Goal: Task Accomplishment & Management: Manage account settings

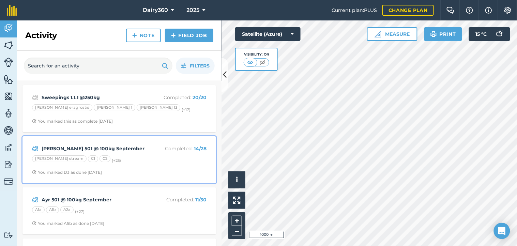
click at [95, 153] on div "[PERSON_NAME] 501 @ 100kg September Completed : 14 / 28 [PERSON_NAME] stream C1…" at bounding box center [119, 159] width 185 height 39
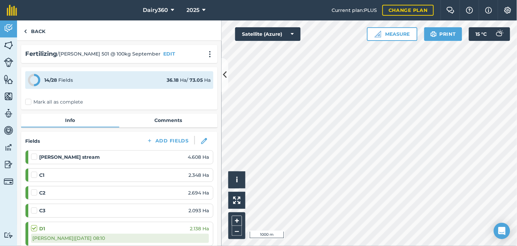
scroll to position [50, 0]
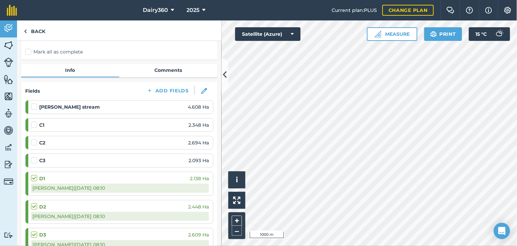
click at [32, 103] on label at bounding box center [35, 103] width 8 height 0
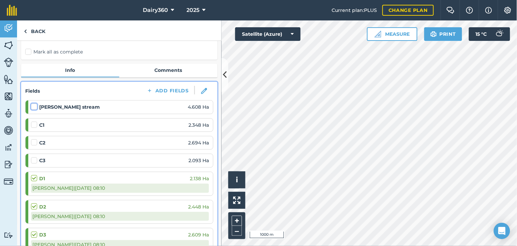
click at [32, 106] on input "checkbox" at bounding box center [33, 105] width 4 height 4
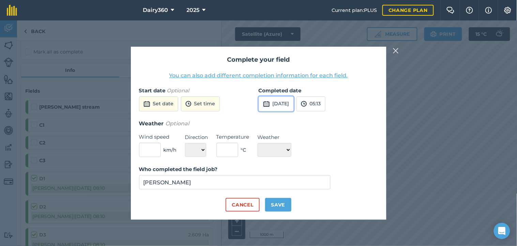
click at [289, 105] on button "[DATE]" at bounding box center [276, 103] width 35 height 15
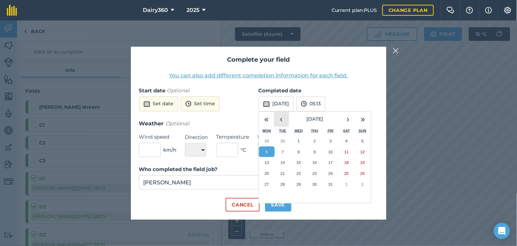
click at [283, 120] on button "‹" at bounding box center [281, 119] width 15 height 15
click at [280, 171] on button "23" at bounding box center [283, 173] width 16 height 11
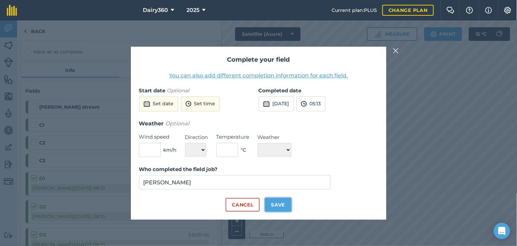
click at [280, 207] on button "Save" at bounding box center [278, 205] width 26 height 14
checkbox input "true"
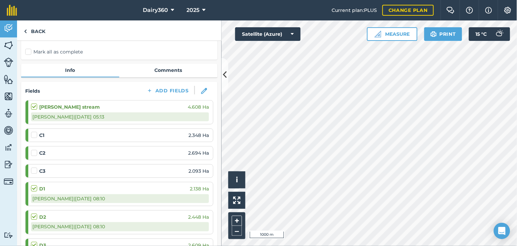
click at [33, 131] on label at bounding box center [35, 131] width 8 height 0
click at [33, 132] on input "checkbox" at bounding box center [33, 133] width 4 height 4
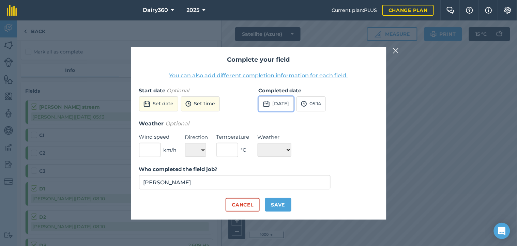
click at [291, 103] on button "[DATE]" at bounding box center [276, 103] width 35 height 15
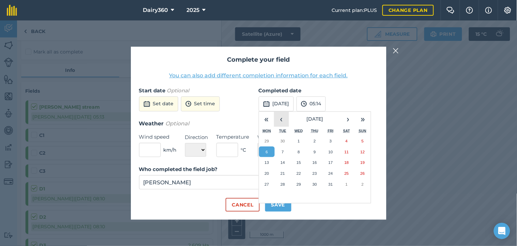
click at [278, 120] on button "‹" at bounding box center [281, 119] width 15 height 15
click at [332, 172] on abbr "26" at bounding box center [330, 173] width 4 height 4
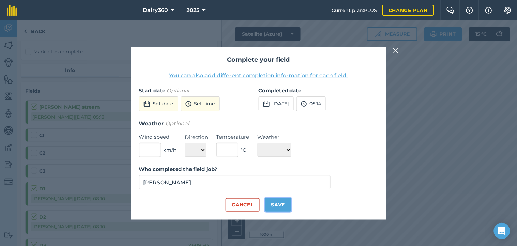
click at [279, 203] on button "Save" at bounding box center [278, 205] width 26 height 14
checkbox input "true"
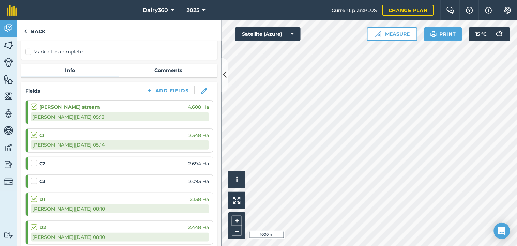
click at [35, 160] on label at bounding box center [35, 160] width 8 height 0
click at [35, 161] on input "checkbox" at bounding box center [33, 162] width 4 height 4
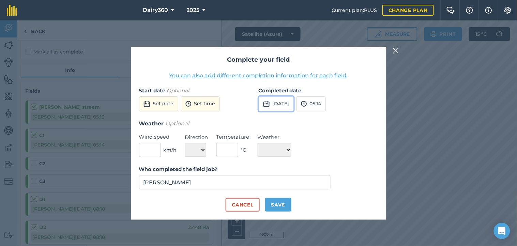
click at [287, 106] on button "[DATE]" at bounding box center [276, 103] width 35 height 15
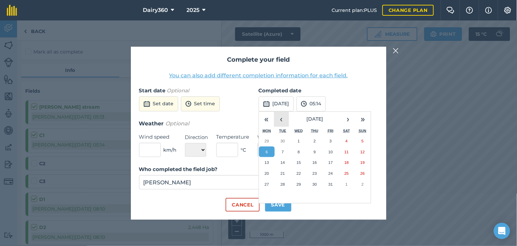
click at [284, 121] on button "‹" at bounding box center [281, 119] width 15 height 15
click at [332, 174] on abbr "26" at bounding box center [330, 173] width 4 height 4
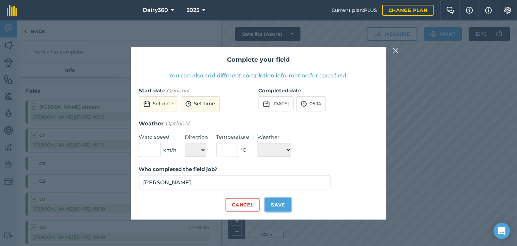
click at [278, 207] on button "Save" at bounding box center [278, 205] width 26 height 14
checkbox input "true"
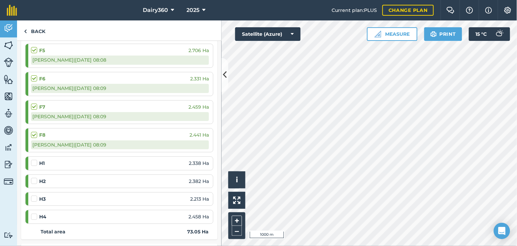
scroll to position [605, 0]
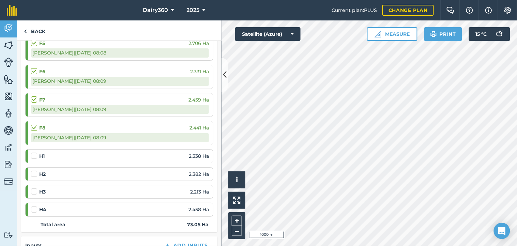
click at [33, 188] on label at bounding box center [35, 188] width 8 height 0
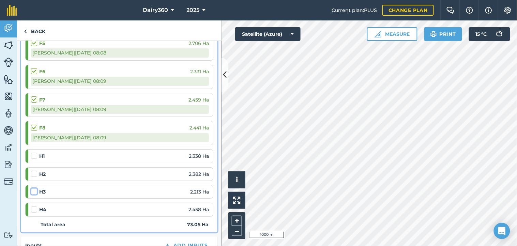
click at [33, 192] on input "checkbox" at bounding box center [33, 190] width 4 height 4
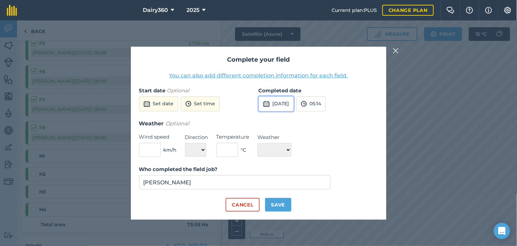
click at [288, 104] on button "[DATE]" at bounding box center [276, 103] width 35 height 15
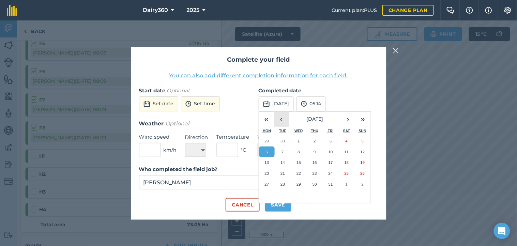
click at [278, 118] on button "‹" at bounding box center [281, 119] width 15 height 15
click at [283, 174] on abbr "23" at bounding box center [282, 173] width 4 height 4
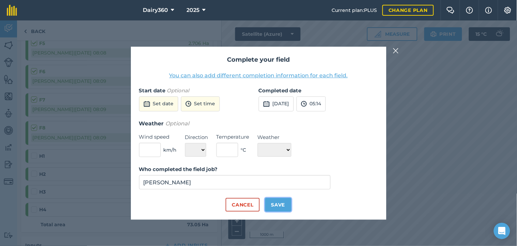
click at [280, 205] on button "Save" at bounding box center [278, 205] width 26 height 14
checkbox input "true"
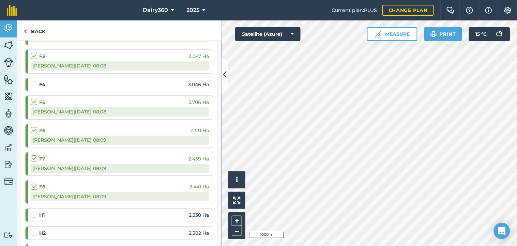
scroll to position [454, 0]
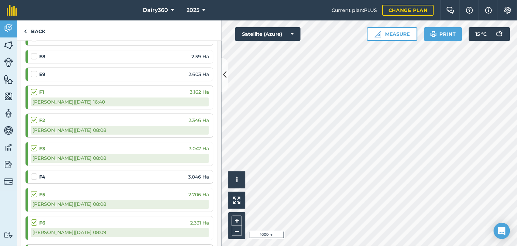
click at [33, 173] on label at bounding box center [35, 173] width 8 height 0
click at [33, 177] on input "checkbox" at bounding box center [33, 175] width 4 height 4
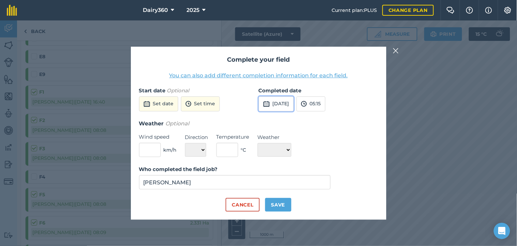
click at [284, 104] on button "[DATE]" at bounding box center [276, 103] width 35 height 15
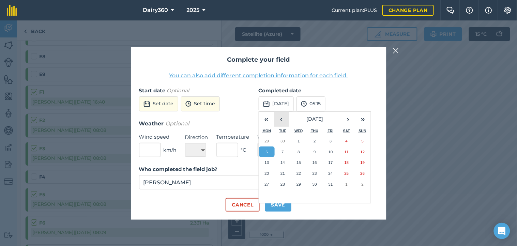
click at [280, 122] on button "‹" at bounding box center [281, 119] width 15 height 15
click at [280, 171] on button "23" at bounding box center [283, 173] width 16 height 11
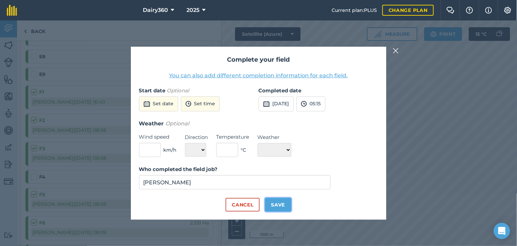
click at [281, 201] on button "Save" at bounding box center [278, 205] width 26 height 14
checkbox input "true"
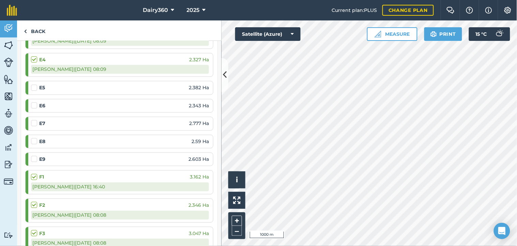
scroll to position [353, 0]
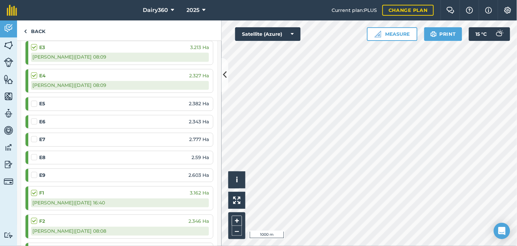
click at [32, 100] on label at bounding box center [35, 100] width 8 height 0
click at [32, 104] on input "checkbox" at bounding box center [33, 102] width 4 height 4
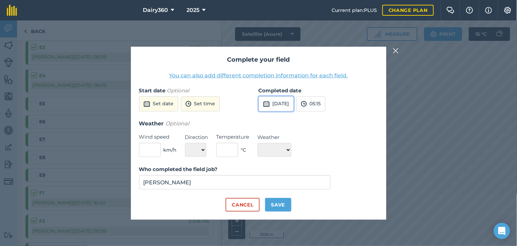
click at [285, 105] on button "[DATE]" at bounding box center [276, 103] width 35 height 15
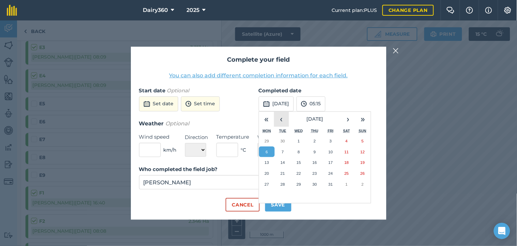
click at [277, 119] on button "‹" at bounding box center [281, 119] width 15 height 15
click at [332, 162] on abbr "19" at bounding box center [330, 162] width 4 height 4
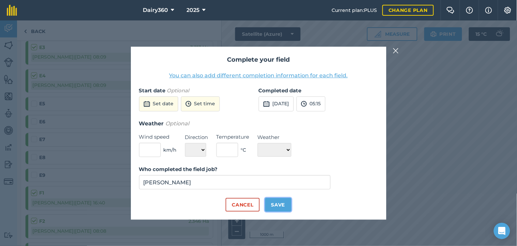
click at [278, 205] on button "Save" at bounding box center [278, 205] width 26 height 14
checkbox input "true"
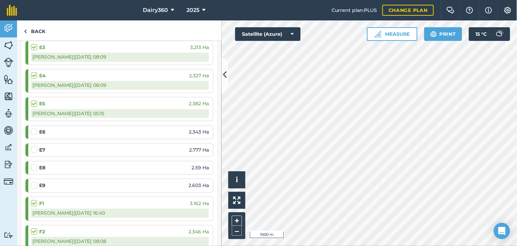
click at [33, 128] on label at bounding box center [35, 128] width 8 height 0
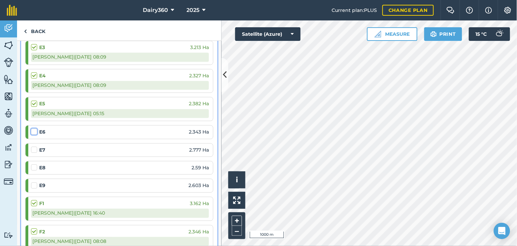
click at [33, 133] on input "checkbox" at bounding box center [33, 130] width 4 height 4
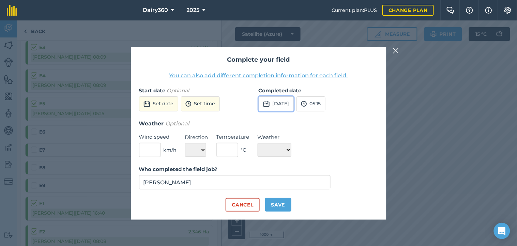
click at [280, 98] on button "[DATE]" at bounding box center [276, 103] width 35 height 15
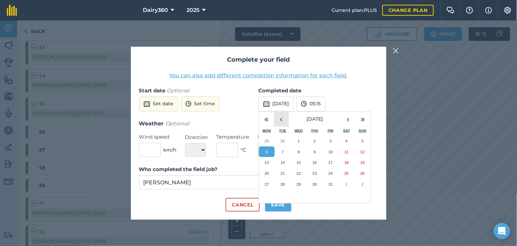
click at [281, 121] on button "‹" at bounding box center [281, 119] width 15 height 15
click at [334, 164] on button "19" at bounding box center [331, 162] width 16 height 11
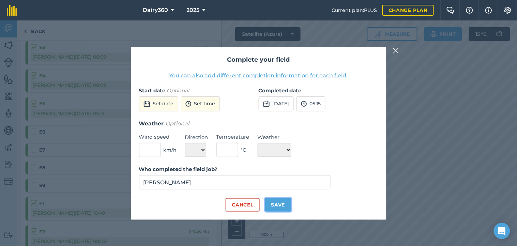
click at [284, 202] on button "Save" at bounding box center [278, 205] width 26 height 14
checkbox input "true"
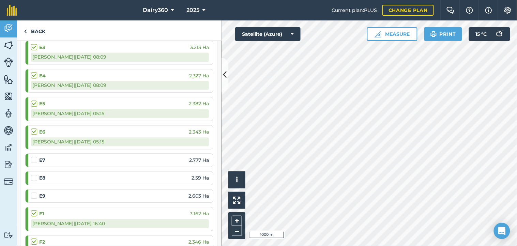
click at [32, 157] on label at bounding box center [35, 157] width 8 height 0
click at [32, 161] on input "checkbox" at bounding box center [33, 159] width 4 height 4
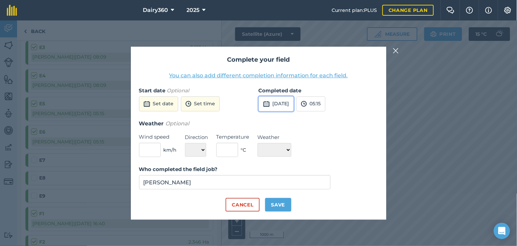
click at [285, 103] on button "[DATE]" at bounding box center [276, 103] width 35 height 15
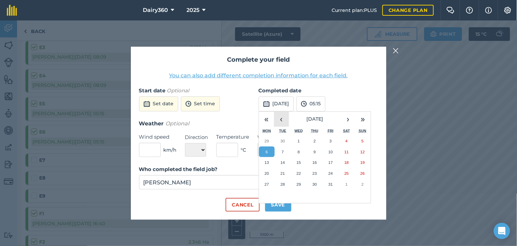
click at [283, 123] on button "‹" at bounding box center [281, 119] width 15 height 15
click at [328, 162] on button "19" at bounding box center [331, 162] width 16 height 11
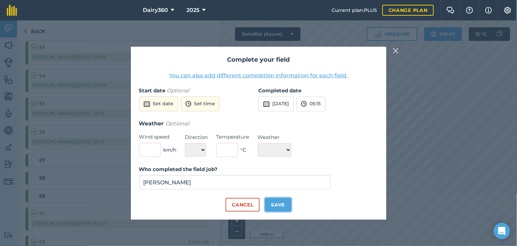
click at [279, 202] on button "Save" at bounding box center [278, 205] width 26 height 14
checkbox input "true"
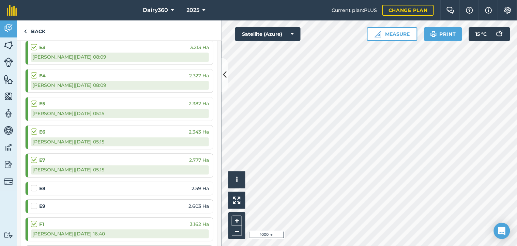
click at [28, 188] on li "E8 2.59 Ha" at bounding box center [119, 189] width 188 height 14
click at [31, 185] on label at bounding box center [35, 185] width 8 height 0
click at [31, 189] on input "checkbox" at bounding box center [33, 187] width 4 height 4
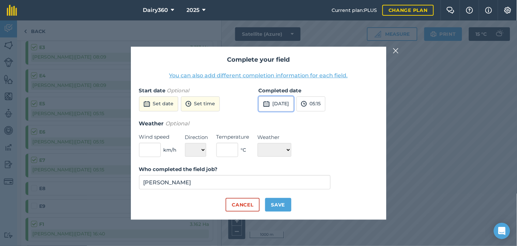
click at [286, 101] on button "[DATE]" at bounding box center [276, 103] width 35 height 15
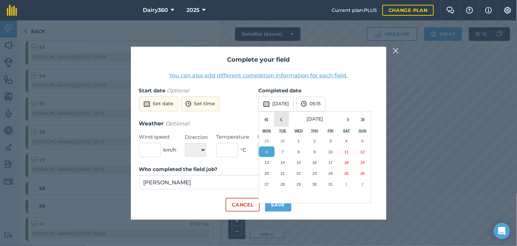
click at [283, 124] on button "‹" at bounding box center [281, 119] width 15 height 15
click at [283, 174] on abbr "23" at bounding box center [282, 173] width 4 height 4
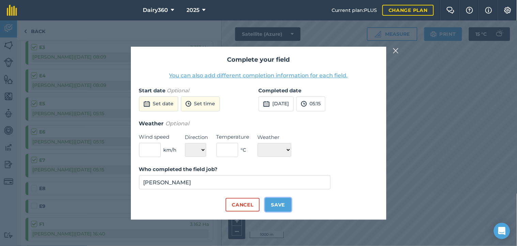
click at [283, 205] on button "Save" at bounding box center [278, 205] width 26 height 14
checkbox input "true"
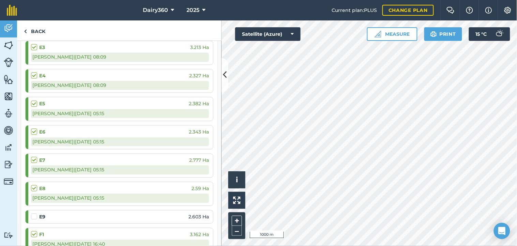
click at [34, 213] on label at bounding box center [35, 213] width 8 height 0
click at [34, 215] on input "checkbox" at bounding box center [33, 215] width 4 height 4
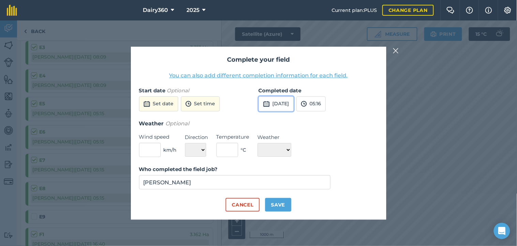
click at [287, 101] on button "[DATE]" at bounding box center [276, 103] width 35 height 15
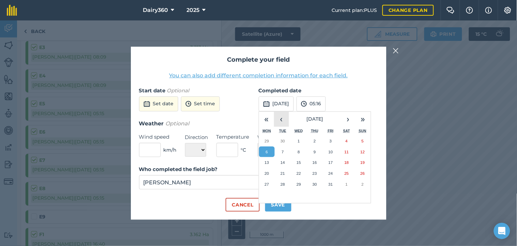
click at [280, 118] on button "‹" at bounding box center [281, 119] width 15 height 15
click at [283, 171] on abbr "23" at bounding box center [282, 173] width 4 height 4
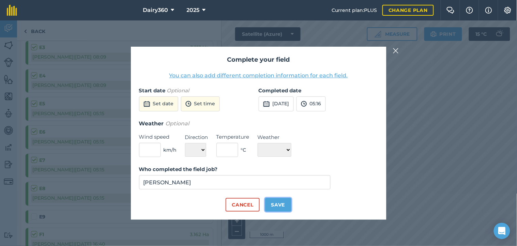
click at [280, 205] on button "Save" at bounding box center [278, 205] width 26 height 14
checkbox input "true"
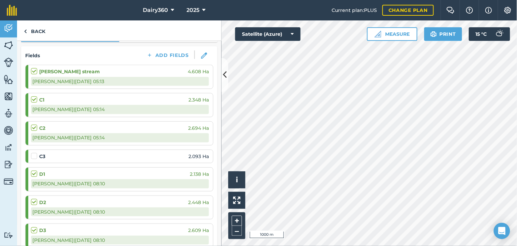
scroll to position [0, 0]
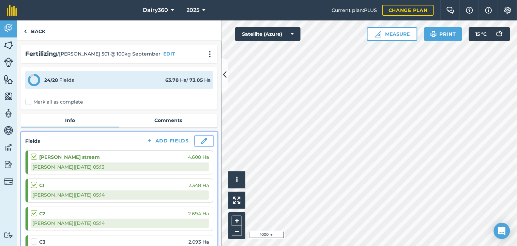
click at [201, 139] on img at bounding box center [204, 141] width 6 height 6
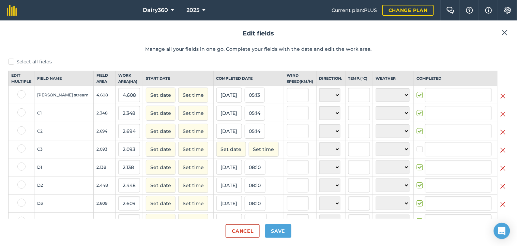
type input "[PERSON_NAME]"
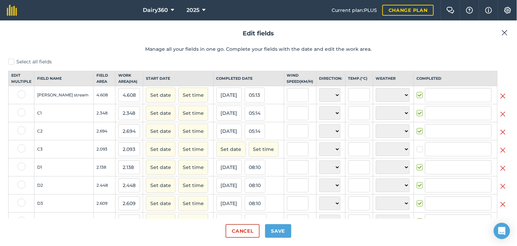
type input "[PERSON_NAME]"
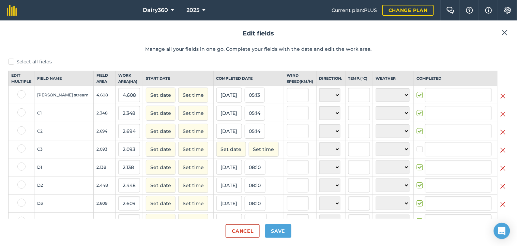
type input "[PERSON_NAME]"
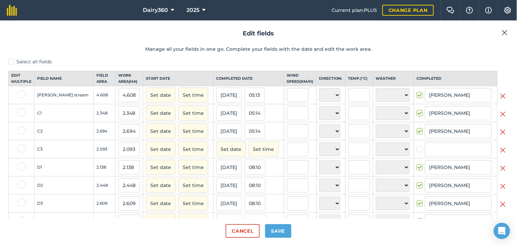
type input "[PERSON_NAME]"
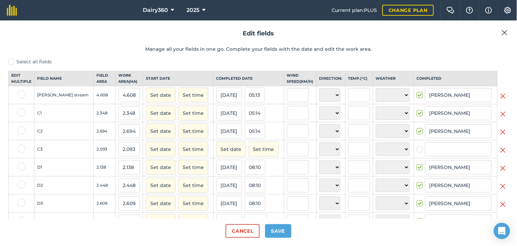
type input "[PERSON_NAME]"
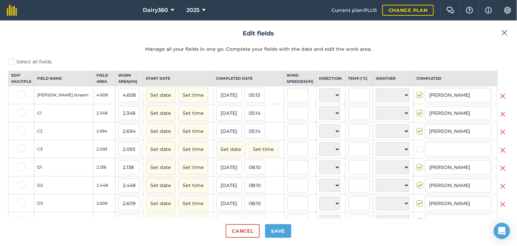
type input "[PERSON_NAME]"
click at [500, 154] on img at bounding box center [502, 150] width 5 height 8
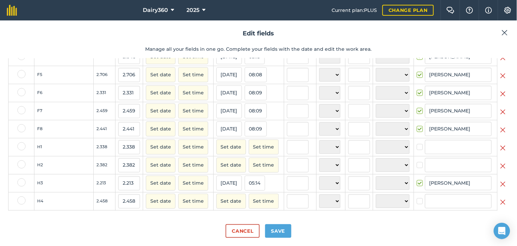
scroll to position [369, 0]
click at [497, 147] on td at bounding box center [502, 147] width 11 height 18
click at [500, 147] on img at bounding box center [502, 148] width 5 height 8
click at [500, 165] on img at bounding box center [502, 166] width 5 height 8
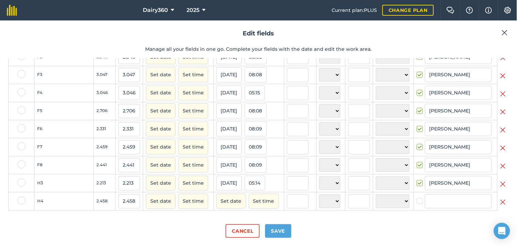
scroll to position [333, 0]
click at [500, 204] on img at bounding box center [502, 202] width 5 height 8
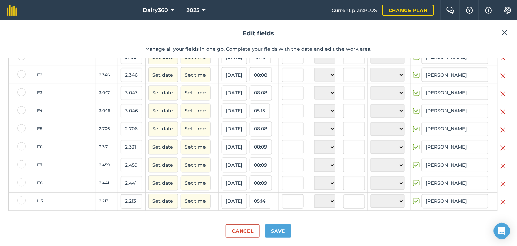
scroll to position [315, 0]
click at [280, 231] on button "Save" at bounding box center [278, 231] width 26 height 14
checkbox input "true"
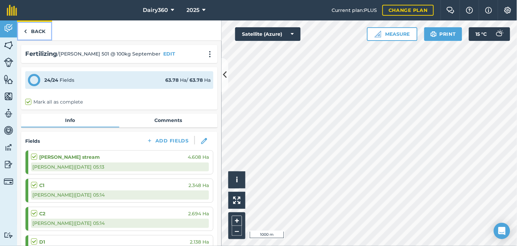
click at [28, 30] on link "Back" at bounding box center [34, 30] width 35 height 20
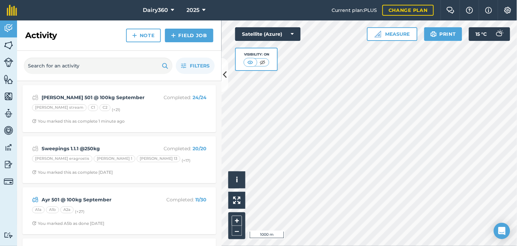
scroll to position [50, 0]
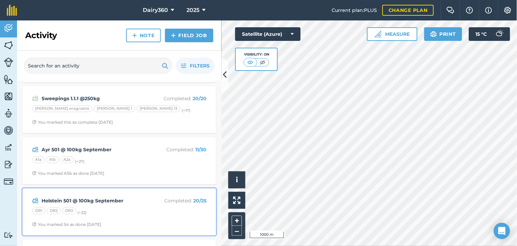
click at [74, 200] on strong "Holstein 501 @ 100kg September" at bounding box center [96, 200] width 108 height 7
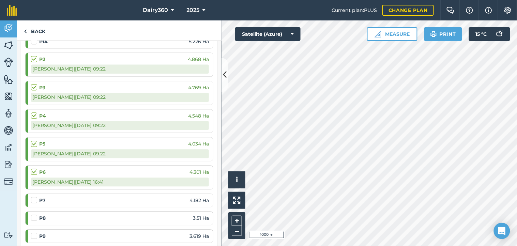
scroll to position [404, 0]
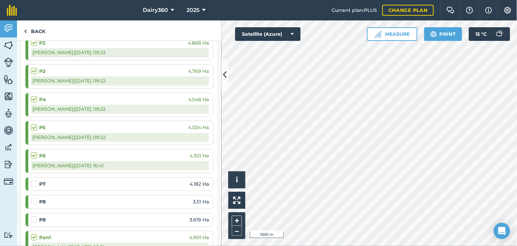
click at [33, 180] on label at bounding box center [35, 180] width 8 height 0
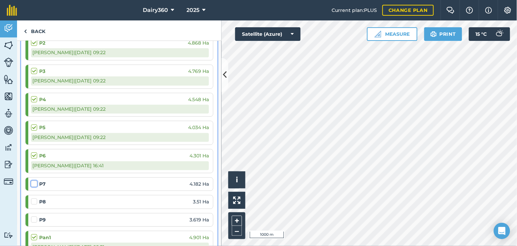
click at [33, 181] on input "checkbox" at bounding box center [33, 182] width 4 height 4
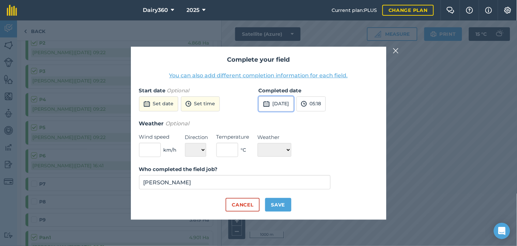
click at [281, 102] on button "[DATE]" at bounding box center [276, 103] width 35 height 15
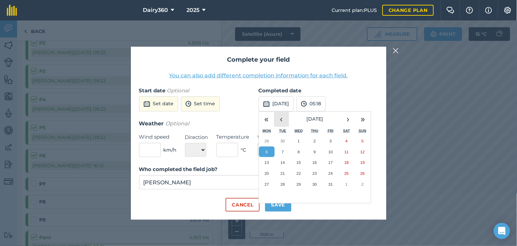
click at [279, 120] on button "‹" at bounding box center [281, 119] width 15 height 15
click at [329, 163] on abbr "19" at bounding box center [330, 162] width 4 height 4
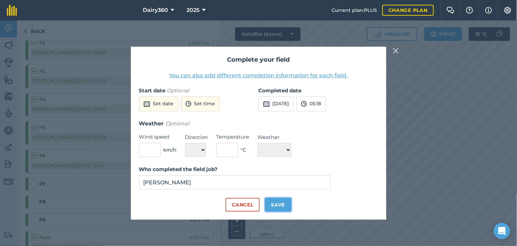
click at [275, 204] on button "Save" at bounding box center [278, 205] width 26 height 14
checkbox input "true"
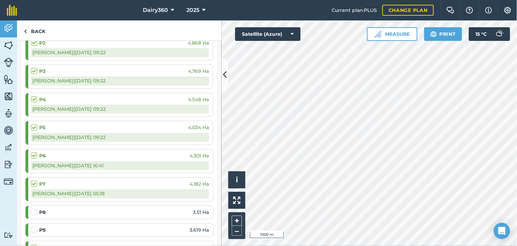
click at [32, 208] on label at bounding box center [35, 208] width 8 height 0
click at [32, 212] on input "checkbox" at bounding box center [33, 210] width 4 height 4
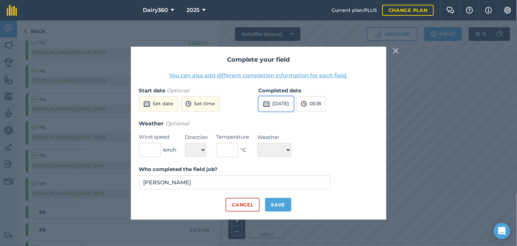
click at [292, 103] on button "[DATE]" at bounding box center [276, 103] width 35 height 15
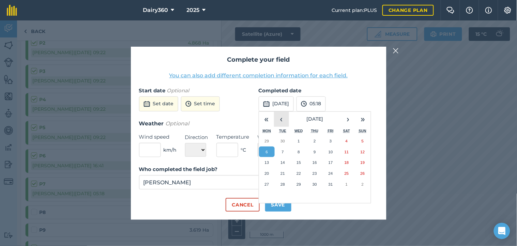
click at [282, 123] on button "‹" at bounding box center [281, 119] width 15 height 15
click at [328, 161] on button "19" at bounding box center [331, 162] width 16 height 11
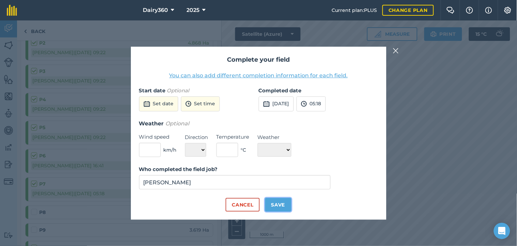
click at [274, 206] on button "Save" at bounding box center [278, 205] width 26 height 14
checkbox input "true"
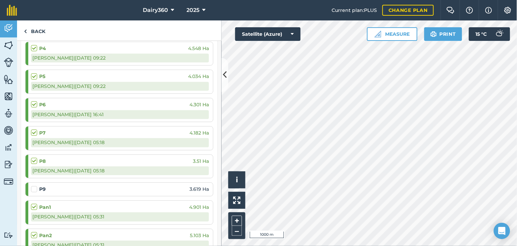
scroll to position [504, 0]
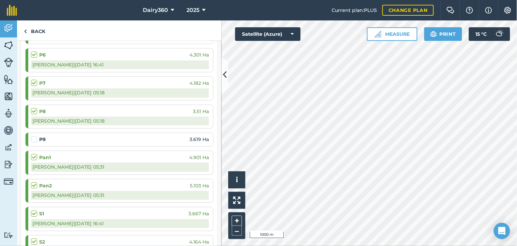
click at [34, 136] on label at bounding box center [35, 136] width 8 height 0
click at [34, 140] on input "checkbox" at bounding box center [33, 138] width 4 height 4
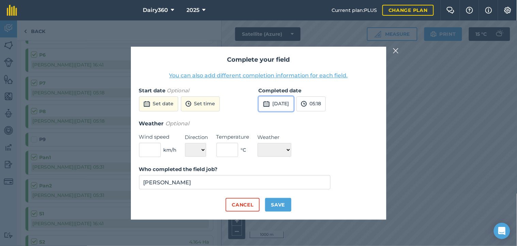
click at [283, 106] on button "[DATE]" at bounding box center [276, 103] width 35 height 15
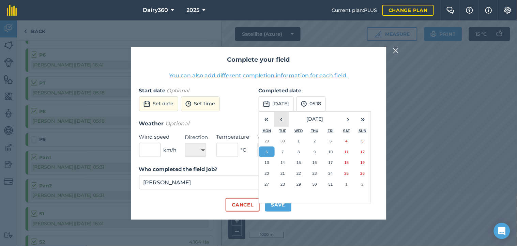
click at [282, 119] on button "‹" at bounding box center [281, 119] width 15 height 15
click at [278, 171] on button "23" at bounding box center [283, 173] width 16 height 11
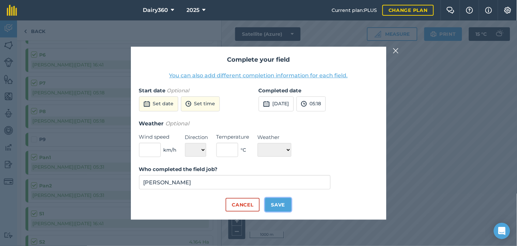
click at [273, 205] on button "Save" at bounding box center [278, 205] width 26 height 14
checkbox input "true"
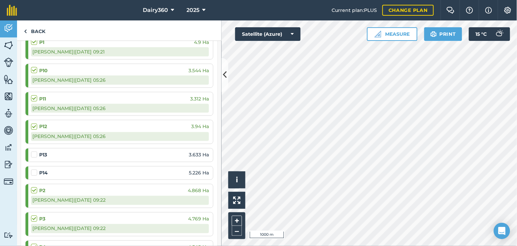
scroll to position [252, 0]
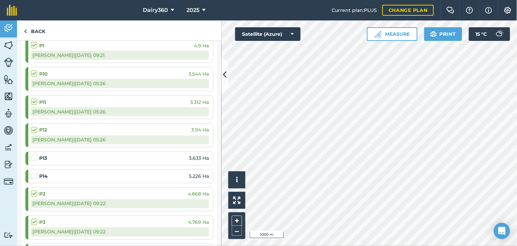
click at [35, 155] on label at bounding box center [35, 155] width 8 height 0
click at [35, 159] on input "checkbox" at bounding box center [33, 157] width 4 height 4
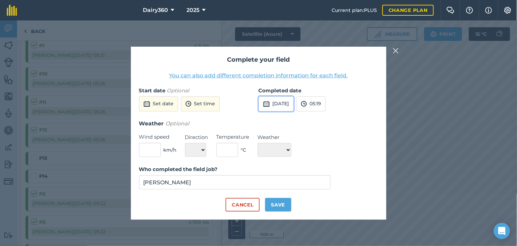
click at [283, 104] on button "[DATE]" at bounding box center [276, 103] width 35 height 15
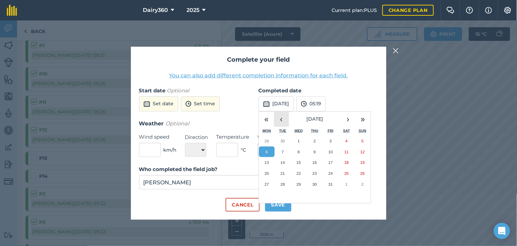
click at [280, 121] on button "‹" at bounding box center [281, 119] width 15 height 15
click at [283, 176] on button "23" at bounding box center [283, 173] width 16 height 11
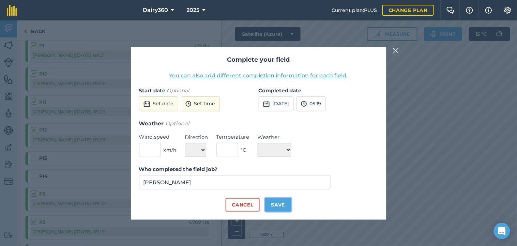
click at [277, 201] on button "Save" at bounding box center [278, 205] width 26 height 14
checkbox input "true"
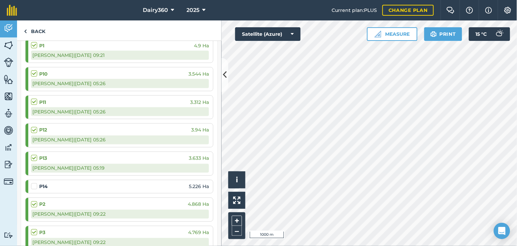
click at [33, 183] on label at bounding box center [35, 183] width 8 height 0
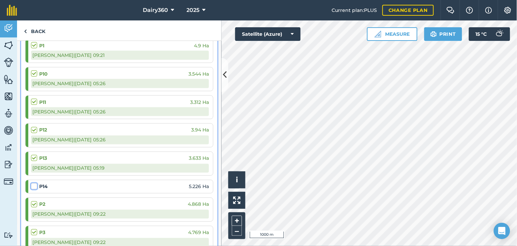
click at [33, 184] on input "checkbox" at bounding box center [33, 185] width 4 height 4
checkbox input "false"
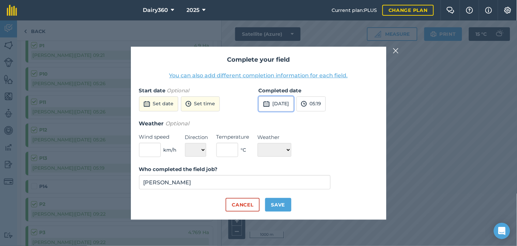
click at [290, 105] on button "[DATE]" at bounding box center [276, 103] width 35 height 15
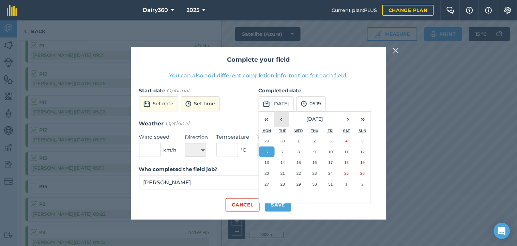
click at [284, 122] on button "‹" at bounding box center [281, 119] width 15 height 15
click at [327, 173] on button "26" at bounding box center [331, 173] width 16 height 11
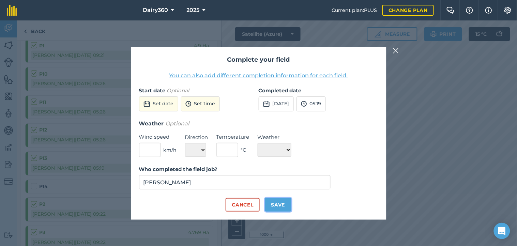
click at [279, 203] on button "Save" at bounding box center [278, 205] width 26 height 14
checkbox input "true"
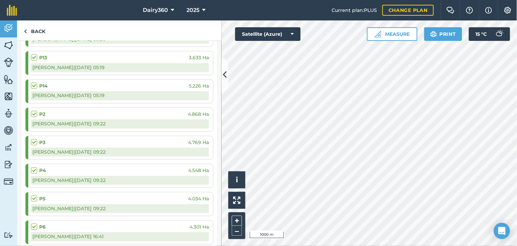
scroll to position [302, 0]
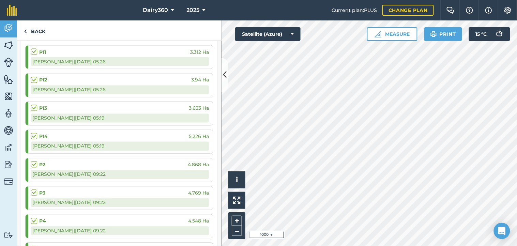
click at [72, 90] on div "AJ L | [DATE] 05:26" at bounding box center [120, 89] width 178 height 9
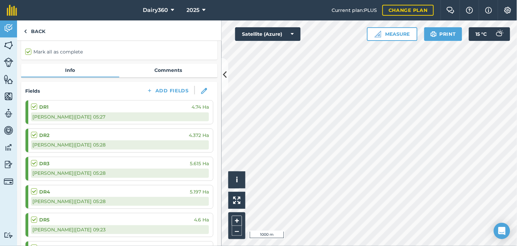
scroll to position [0, 0]
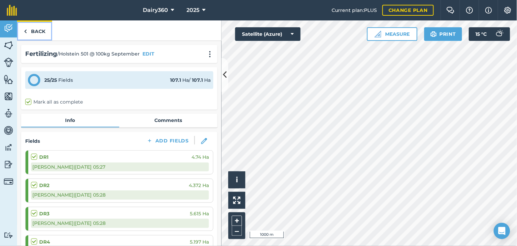
click at [26, 31] on img at bounding box center [25, 31] width 3 height 8
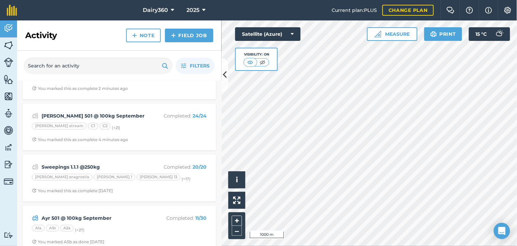
scroll to position [50, 0]
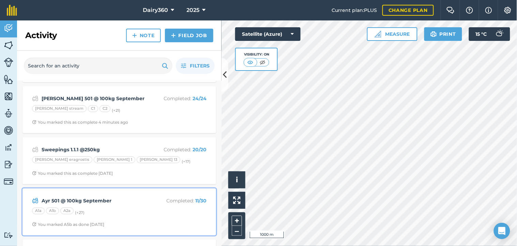
click at [79, 202] on strong "Ayr 501 @ 100kg September" at bounding box center [96, 200] width 108 height 7
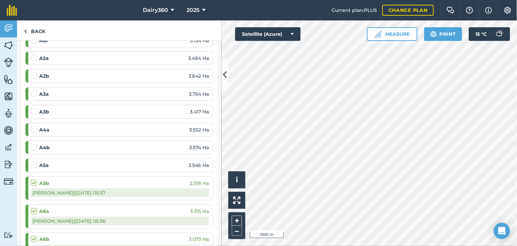
scroll to position [151, 0]
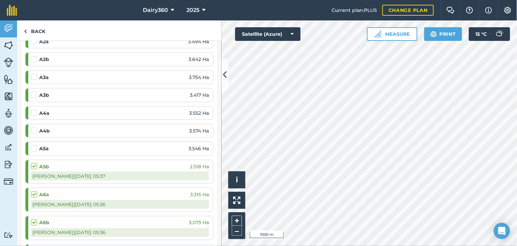
click at [32, 109] on label at bounding box center [35, 109] width 8 height 0
click at [32, 110] on input "checkbox" at bounding box center [33, 111] width 4 height 4
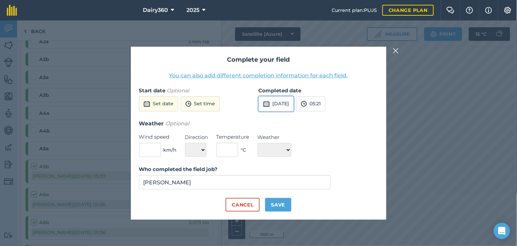
click at [286, 103] on button "[DATE]" at bounding box center [276, 103] width 35 height 15
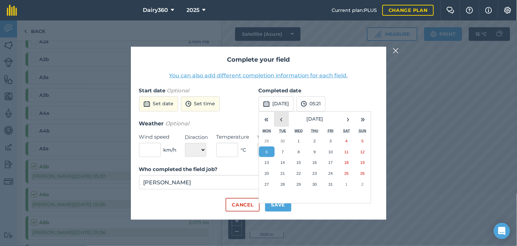
click at [278, 118] on button "‹" at bounding box center [281, 119] width 15 height 15
click at [333, 161] on button "19" at bounding box center [331, 162] width 16 height 11
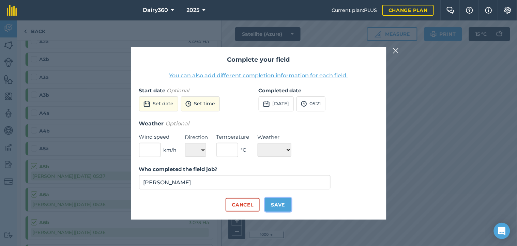
click at [282, 204] on button "Save" at bounding box center [278, 205] width 26 height 14
checkbox input "true"
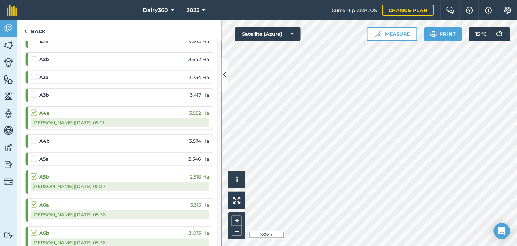
click at [31, 138] on label at bounding box center [35, 138] width 8 height 0
click at [31, 139] on input "checkbox" at bounding box center [33, 140] width 4 height 4
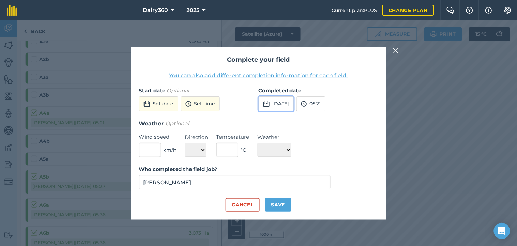
click at [283, 104] on button "[DATE]" at bounding box center [276, 103] width 35 height 15
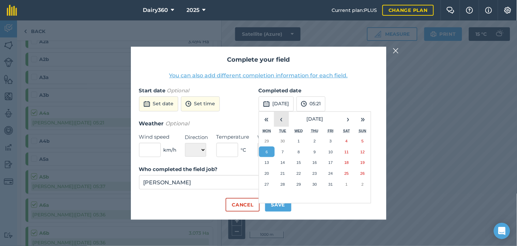
click at [280, 117] on button "‹" at bounding box center [281, 119] width 15 height 15
click at [330, 162] on abbr "19" at bounding box center [330, 162] width 4 height 4
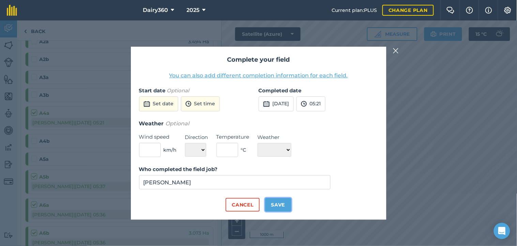
click at [287, 203] on button "Save" at bounding box center [278, 205] width 26 height 14
checkbox input "true"
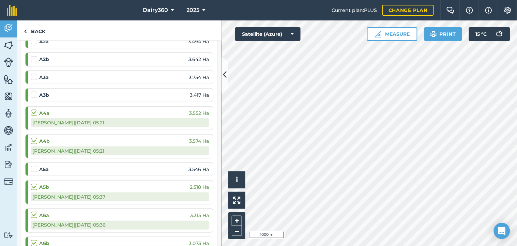
click at [33, 91] on label at bounding box center [35, 91] width 8 height 0
click at [33, 93] on input "checkbox" at bounding box center [33, 93] width 4 height 4
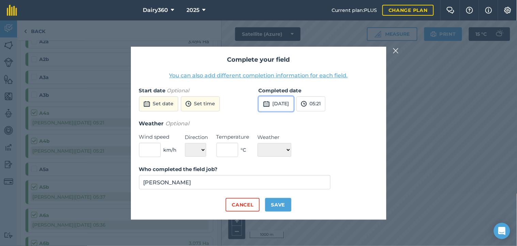
click at [285, 104] on button "[DATE]" at bounding box center [276, 103] width 35 height 15
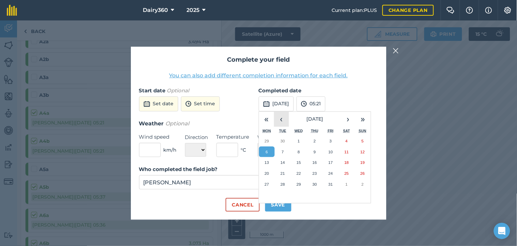
click at [278, 121] on button "‹" at bounding box center [281, 119] width 15 height 15
click at [285, 175] on button "23" at bounding box center [283, 173] width 16 height 11
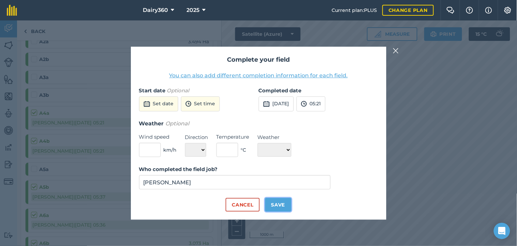
click at [281, 202] on button "Save" at bounding box center [278, 205] width 26 height 14
checkbox input "true"
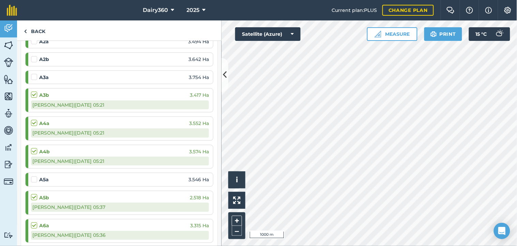
click at [35, 74] on label at bounding box center [35, 74] width 8 height 0
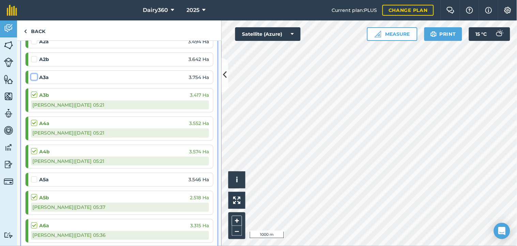
click at [35, 76] on input "checkbox" at bounding box center [33, 76] width 4 height 4
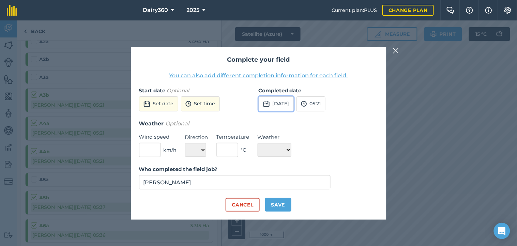
click at [281, 104] on button "[DATE]" at bounding box center [276, 103] width 35 height 15
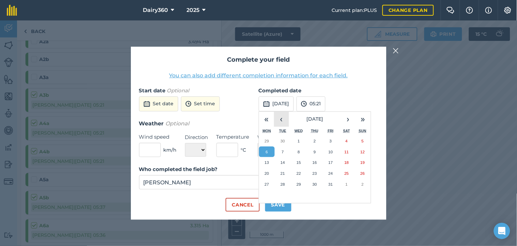
click at [283, 123] on button "‹" at bounding box center [281, 119] width 15 height 15
click at [336, 164] on button "19" at bounding box center [331, 162] width 16 height 11
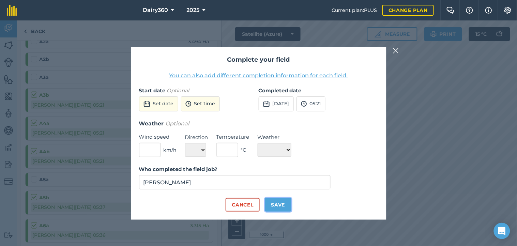
click at [283, 202] on button "Save" at bounding box center [278, 205] width 26 height 14
checkbox input "true"
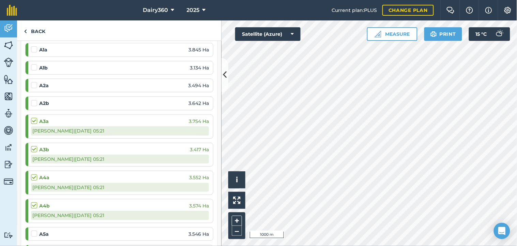
scroll to position [50, 0]
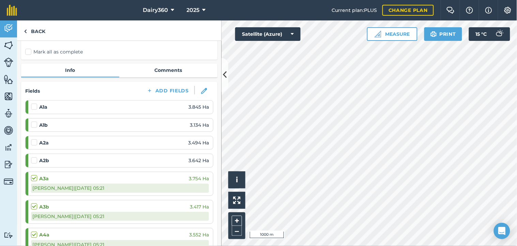
click at [33, 145] on div "A2a 3.494 Ha" at bounding box center [120, 142] width 178 height 7
click at [33, 139] on label at bounding box center [35, 139] width 8 height 0
click at [33, 142] on input "checkbox" at bounding box center [33, 141] width 4 height 4
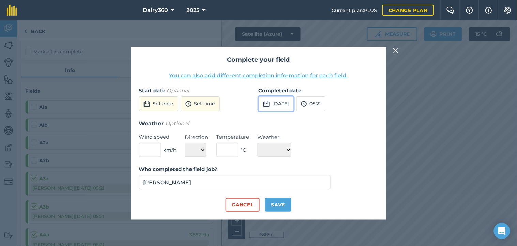
click at [294, 104] on button "[DATE]" at bounding box center [276, 103] width 35 height 15
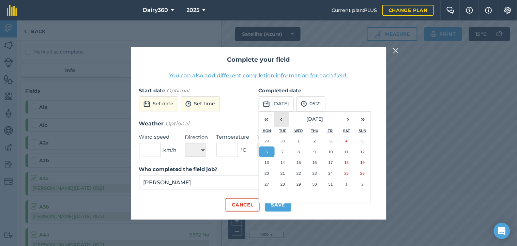
click at [279, 121] on button "‹" at bounding box center [281, 119] width 15 height 15
click at [284, 176] on button "23" at bounding box center [283, 173] width 16 height 11
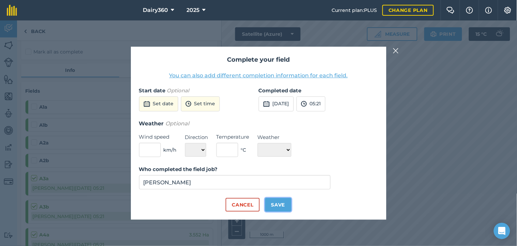
click at [279, 204] on button "Save" at bounding box center [278, 205] width 26 height 14
checkbox input "true"
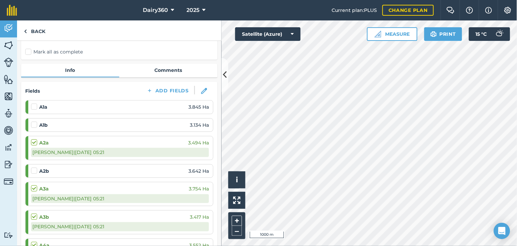
click at [32, 167] on label at bounding box center [35, 167] width 8 height 0
click at [32, 170] on input "checkbox" at bounding box center [33, 169] width 4 height 4
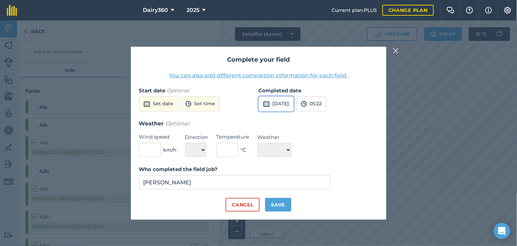
click at [281, 104] on button "[DATE]" at bounding box center [276, 103] width 35 height 15
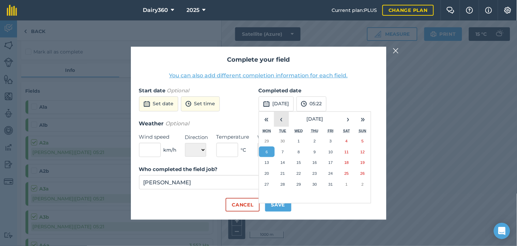
click at [281, 121] on button "‹" at bounding box center [281, 119] width 15 height 15
click at [284, 174] on abbr "23" at bounding box center [282, 173] width 4 height 4
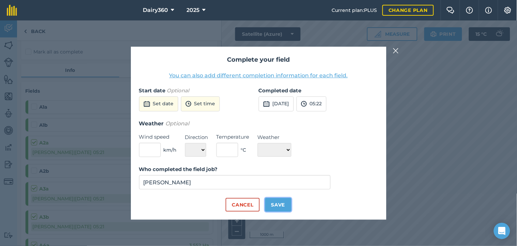
click at [275, 205] on button "Save" at bounding box center [278, 205] width 26 height 14
checkbox input "true"
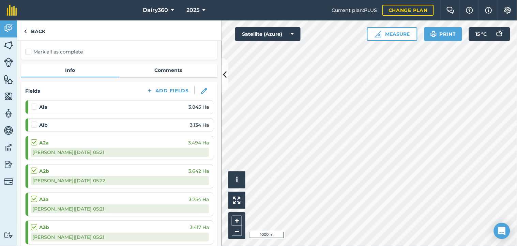
click at [32, 103] on label at bounding box center [35, 103] width 8 height 0
click at [32, 105] on input "checkbox" at bounding box center [33, 105] width 4 height 4
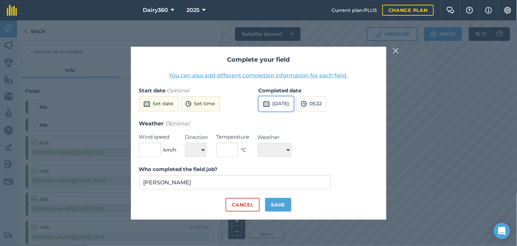
click at [281, 106] on button "[DATE]" at bounding box center [276, 103] width 35 height 15
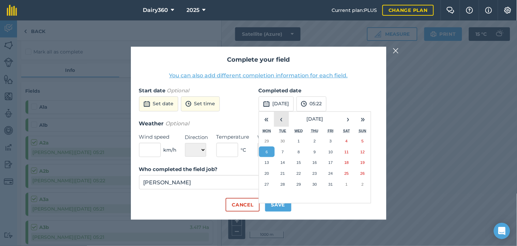
click at [277, 120] on button "‹" at bounding box center [281, 119] width 15 height 15
click at [327, 170] on button "26" at bounding box center [331, 173] width 16 height 11
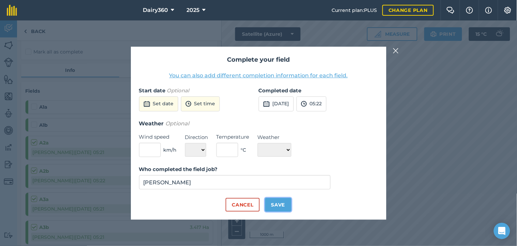
click at [272, 203] on button "Save" at bounding box center [278, 205] width 26 height 14
checkbox input "true"
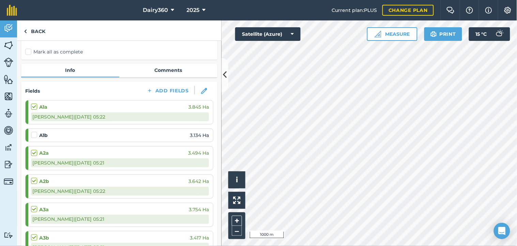
click at [35, 129] on div "A1b 3.134 Ha" at bounding box center [120, 135] width 178 height 13
click at [35, 131] on label at bounding box center [35, 131] width 8 height 0
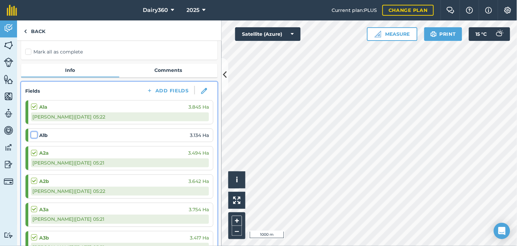
click at [35, 131] on input "checkbox" at bounding box center [33, 133] width 4 height 4
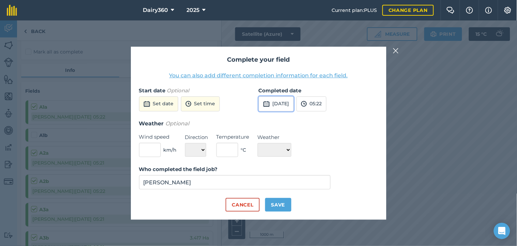
click at [284, 105] on button "[DATE]" at bounding box center [276, 103] width 35 height 15
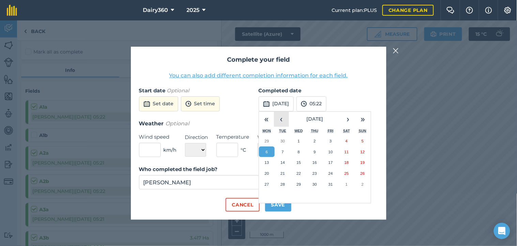
click at [280, 121] on button "‹" at bounding box center [281, 119] width 15 height 15
click at [331, 176] on button "26" at bounding box center [331, 173] width 16 height 11
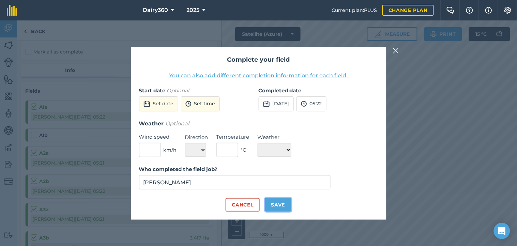
click at [272, 204] on button "Save" at bounding box center [278, 205] width 26 height 14
checkbox input "true"
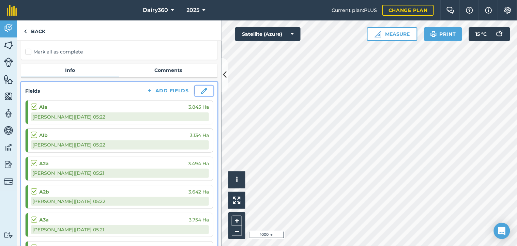
click at [201, 89] on img at bounding box center [204, 91] width 6 height 6
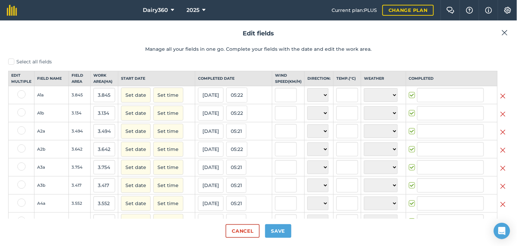
type input "[PERSON_NAME]"
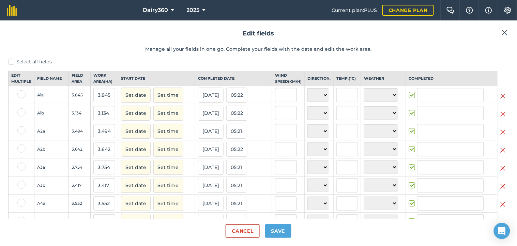
type input "[PERSON_NAME]"
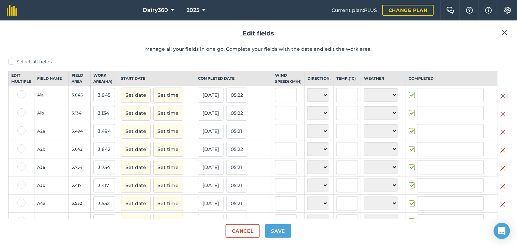
type input "[PERSON_NAME]"
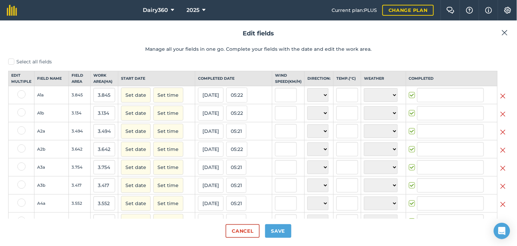
type input "[PERSON_NAME]"
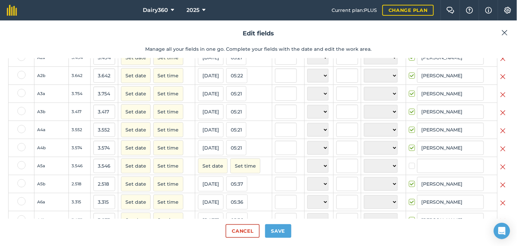
scroll to position [101, 0]
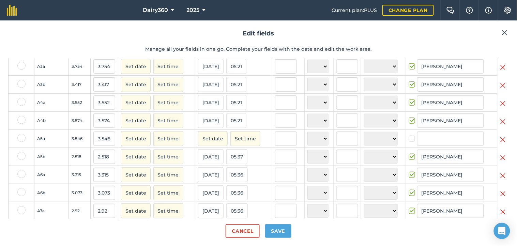
click at [500, 144] on img at bounding box center [502, 140] width 5 height 8
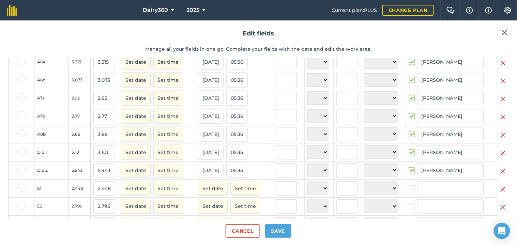
scroll to position [202, 0]
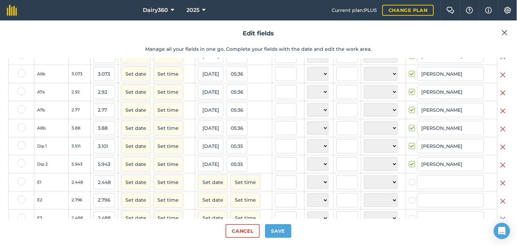
click at [500, 187] on img at bounding box center [502, 183] width 5 height 8
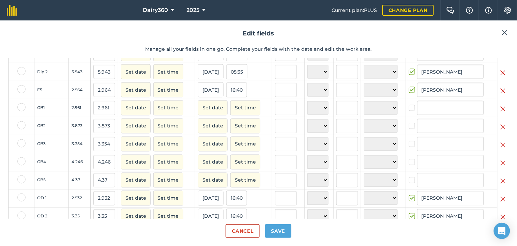
scroll to position [302, 0]
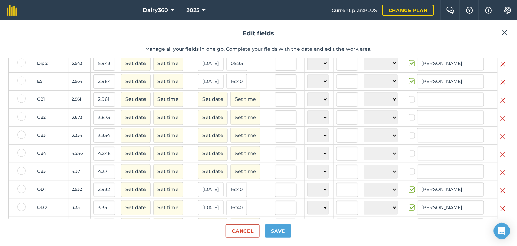
click at [500, 105] on img at bounding box center [502, 100] width 5 height 8
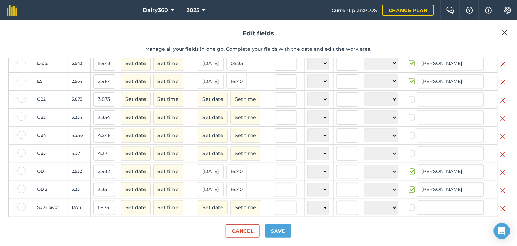
click at [500, 105] on img at bounding box center [502, 100] width 5 height 8
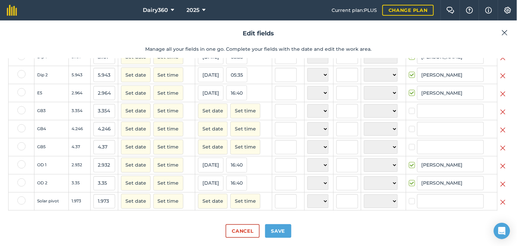
scroll to position [297, 0]
click at [500, 108] on img at bounding box center [502, 112] width 5 height 8
click at [500, 129] on img at bounding box center [502, 130] width 5 height 8
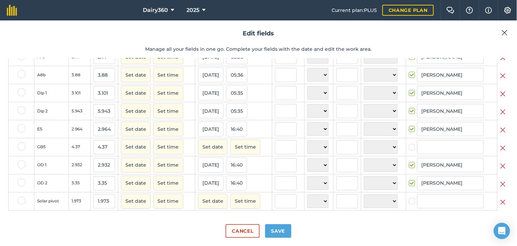
scroll to position [261, 0]
click at [500, 149] on img at bounding box center [502, 148] width 5 height 8
click at [500, 203] on img at bounding box center [502, 202] width 5 height 8
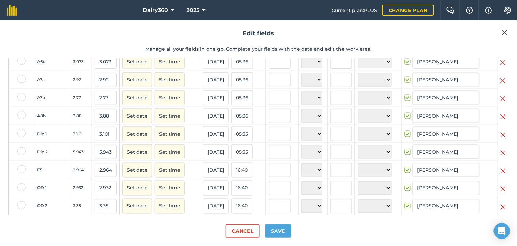
scroll to position [224, 0]
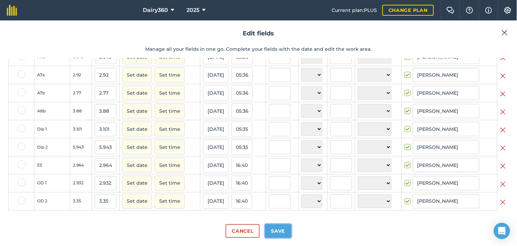
click at [277, 229] on button "Save" at bounding box center [278, 231] width 26 height 14
checkbox input "true"
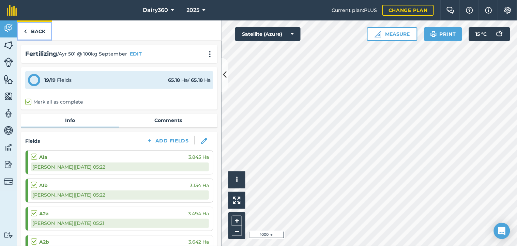
click at [28, 30] on link "Back" at bounding box center [34, 30] width 35 height 20
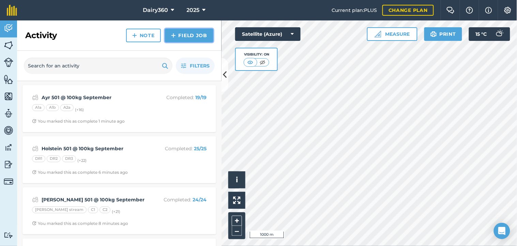
click at [186, 36] on link "Field Job" at bounding box center [189, 36] width 48 height 14
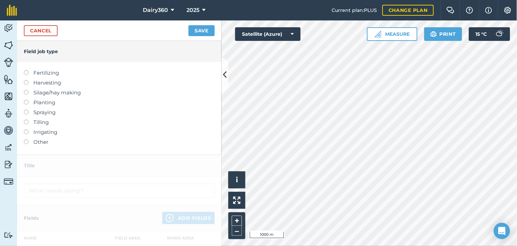
click at [25, 70] on label at bounding box center [29, 70] width 10 height 0
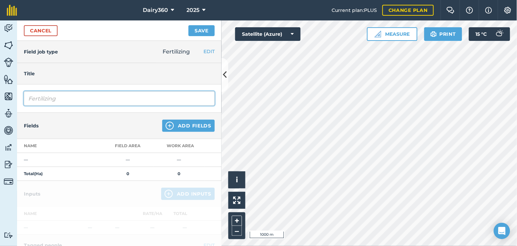
click at [42, 95] on input "Fertilizing" at bounding box center [119, 98] width 191 height 14
type input "F"
type input "Ayr [MEDICAL_DATA] @100kg Oct"
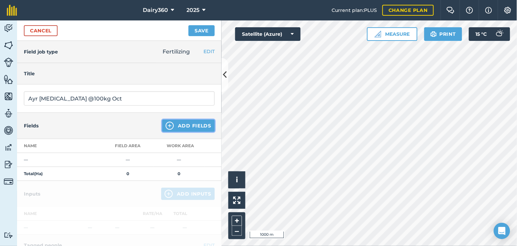
click at [171, 125] on button "Add Fields" at bounding box center [188, 126] width 52 height 12
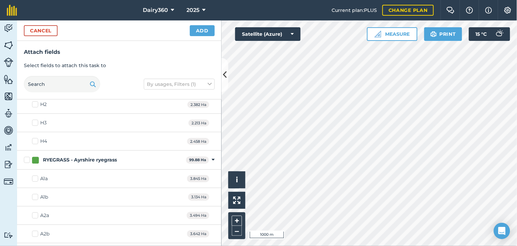
scroll to position [1867, 0]
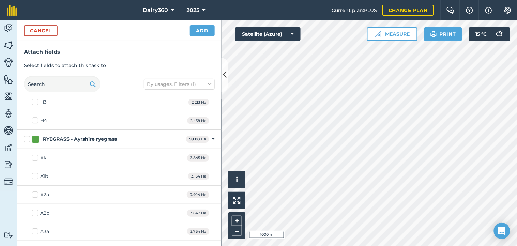
click at [28, 141] on label "RYEGRASS - Ayrshire ryegrass" at bounding box center [103, 139] width 159 height 7
click at [28, 140] on input "RYEGRASS - Ayrshire ryegrass" at bounding box center [26, 138] width 4 height 4
checkbox input "true"
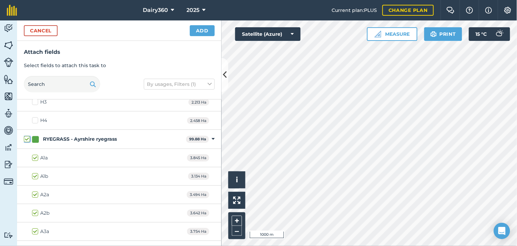
checkbox input "true"
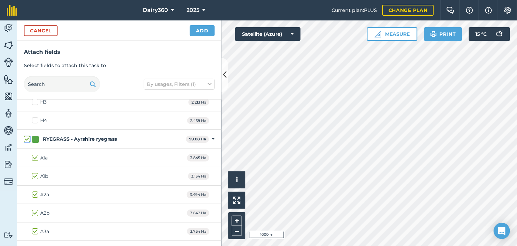
checkbox input "true"
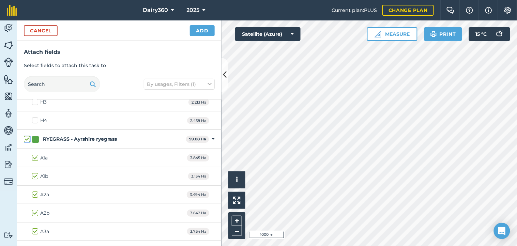
checkbox input "true"
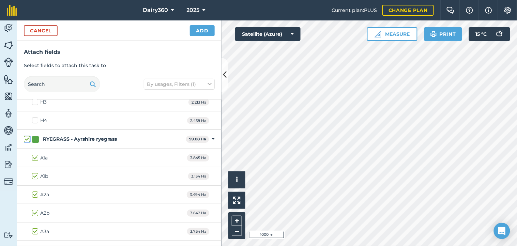
checkbox input "true"
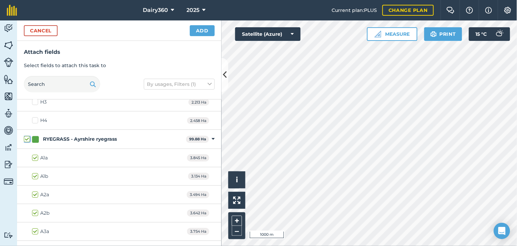
checkbox input "true"
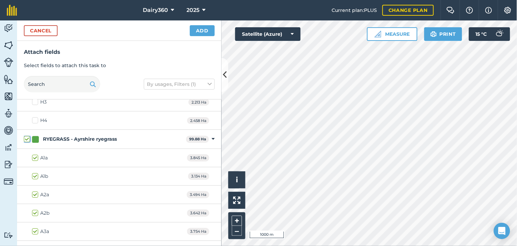
checkbox input "true"
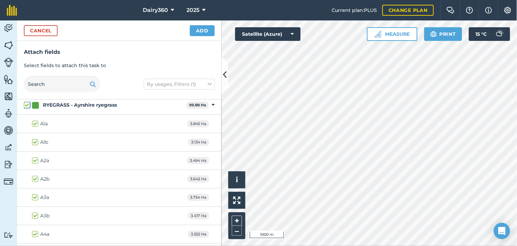
scroll to position [1968, 0]
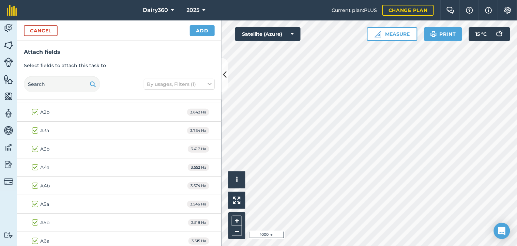
click at [34, 206] on label "A5a" at bounding box center [40, 204] width 17 height 7
click at [34, 205] on input "A5a" at bounding box center [34, 203] width 4 height 4
checkbox input "false"
click at [203, 32] on button "Add" at bounding box center [202, 30] width 25 height 11
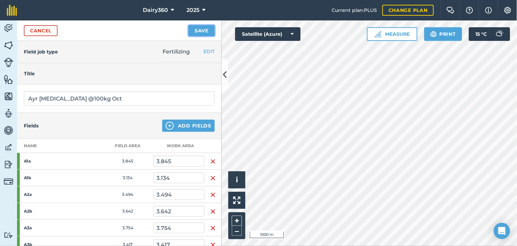
click at [203, 32] on button "Save" at bounding box center [201, 30] width 26 height 11
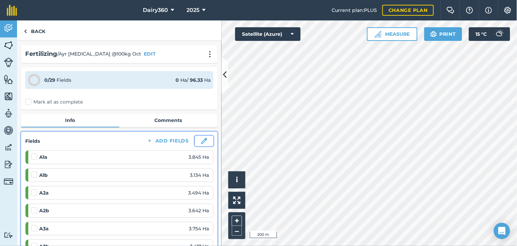
click at [201, 140] on img at bounding box center [204, 141] width 6 height 6
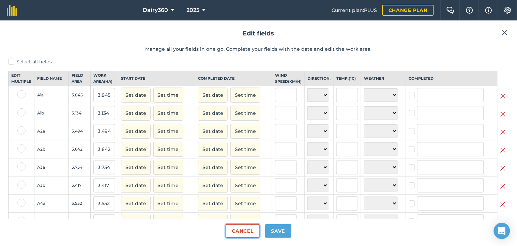
click at [245, 231] on button "Cancel" at bounding box center [242, 231] width 34 height 14
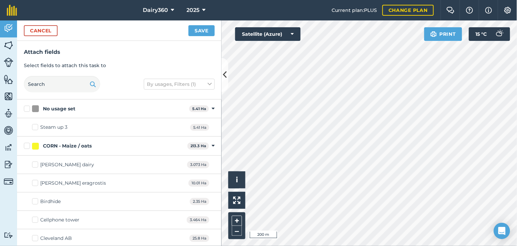
checkbox input "true"
click at [204, 29] on button "Save" at bounding box center [201, 30] width 26 height 11
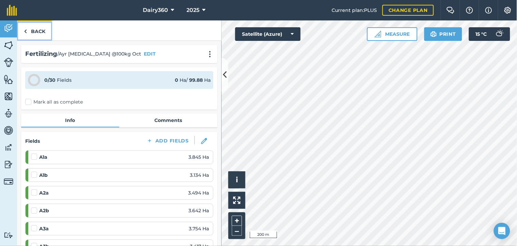
click at [34, 32] on link "Back" at bounding box center [34, 30] width 35 height 20
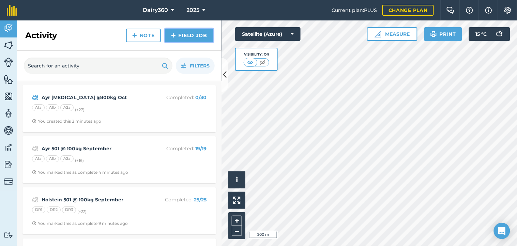
click at [195, 32] on link "Field Job" at bounding box center [189, 36] width 48 height 14
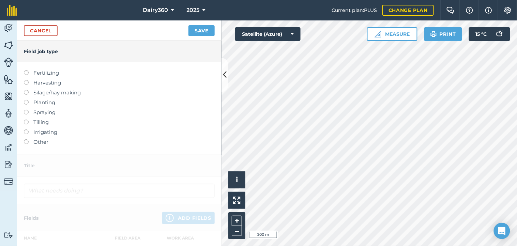
click at [26, 70] on label at bounding box center [29, 70] width 10 height 0
type input "Fertilizing"
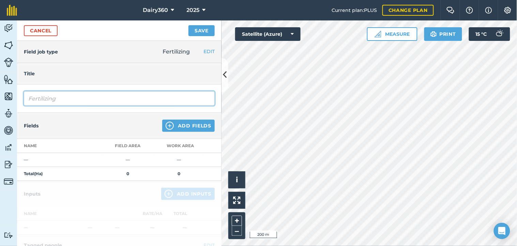
drag, startPoint x: 91, startPoint y: 102, endPoint x: 0, endPoint y: 111, distance: 91.4
click at [12, 109] on div "Activity Fields Livestock Features Maps Team Vehicles Data Reporting Billing Tu…" at bounding box center [258, 132] width 517 height 225
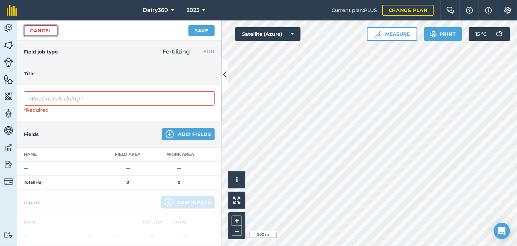
click at [45, 28] on link "Cancel" at bounding box center [41, 30] width 34 height 11
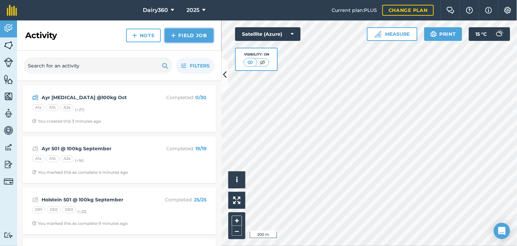
click at [203, 33] on link "Field Job" at bounding box center [189, 36] width 48 height 14
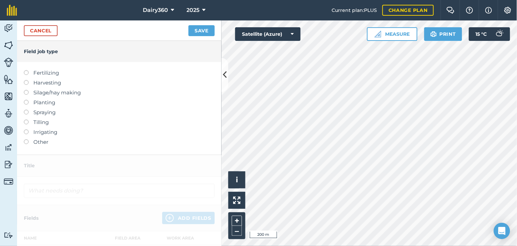
drag, startPoint x: 24, startPoint y: 72, endPoint x: 31, endPoint y: 77, distance: 8.5
click at [24, 70] on label at bounding box center [29, 70] width 10 height 0
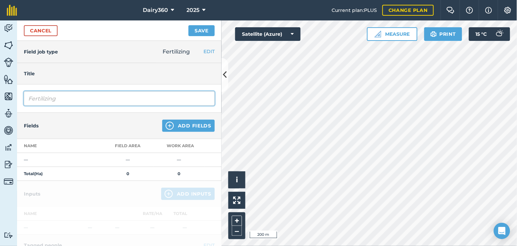
drag, startPoint x: 61, startPoint y: 100, endPoint x: 5, endPoint y: 97, distance: 55.6
click at [5, 97] on div "Activity Fields Livestock Features Maps Team Vehicles Data Reporting Billing Tu…" at bounding box center [258, 132] width 517 height 225
type input "Hol [MEDICAL_DATA] @100kg Oct"
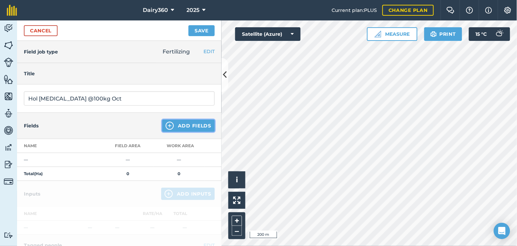
click at [196, 123] on button "Add Fields" at bounding box center [188, 126] width 52 height 12
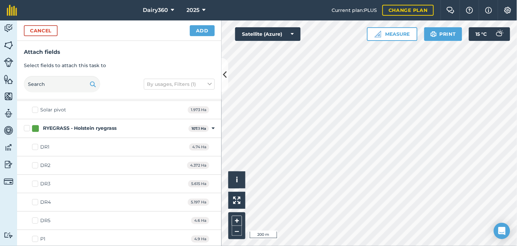
scroll to position [2472, 0]
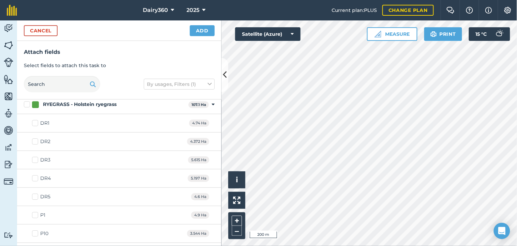
click at [25, 107] on label "RYEGRASS - Holstein ryegrass" at bounding box center [105, 104] width 162 height 7
click at [25, 105] on input "RYEGRASS - Holstein ryegrass" at bounding box center [26, 103] width 4 height 4
checkbox input "true"
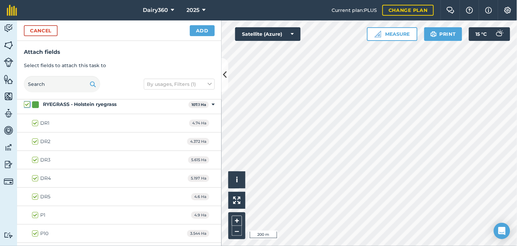
checkbox input "true"
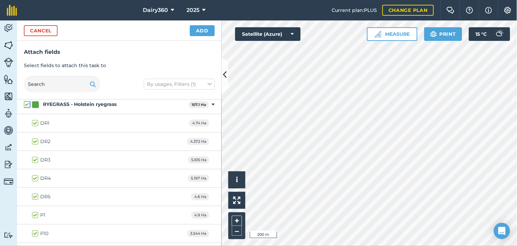
checkbox input "true"
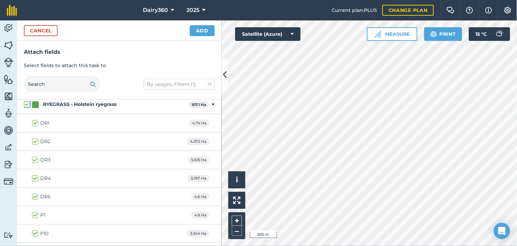
checkbox input "true"
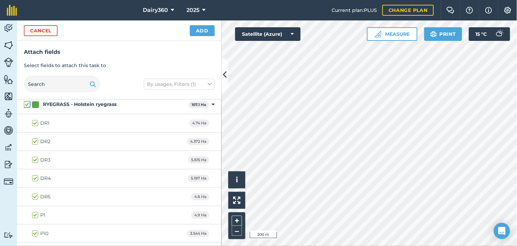
checkbox input "true"
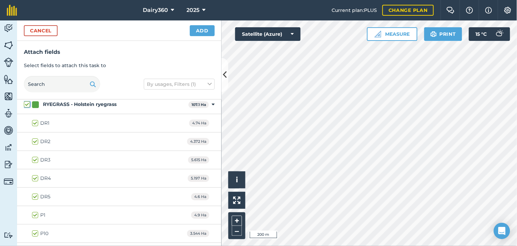
checkbox input "true"
click at [206, 30] on button "Add" at bounding box center [202, 30] width 25 height 11
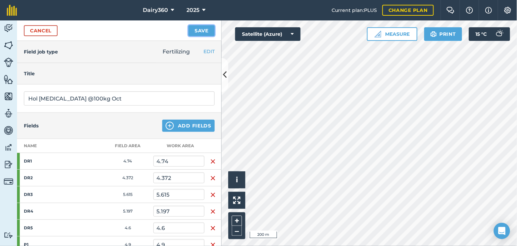
click at [200, 27] on button "Save" at bounding box center [201, 30] width 26 height 11
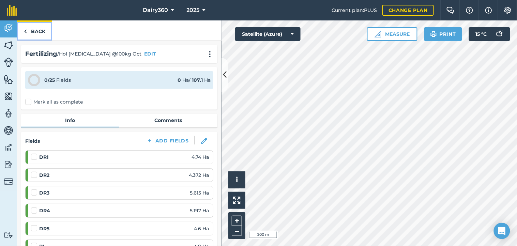
click at [27, 34] on link "Back" at bounding box center [34, 30] width 35 height 20
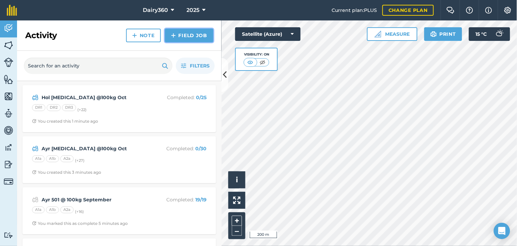
click at [191, 34] on link "Field Job" at bounding box center [189, 36] width 48 height 14
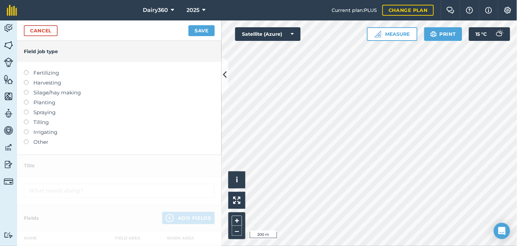
click at [26, 70] on label at bounding box center [29, 70] width 10 height 0
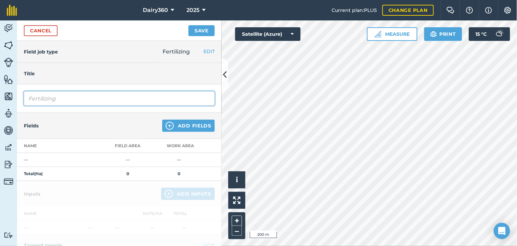
drag, startPoint x: 73, startPoint y: 98, endPoint x: 0, endPoint y: 102, distance: 72.7
click at [0, 102] on div "Activity Fields Livestock Features Maps Team Vehicles Data Reporting Billing Tu…" at bounding box center [258, 132] width 517 height 225
type input "Ald [MEDICAL_DATA] @100kg Oct"
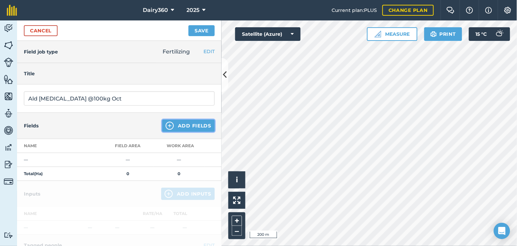
click at [186, 126] on button "Add Fields" at bounding box center [188, 126] width 52 height 12
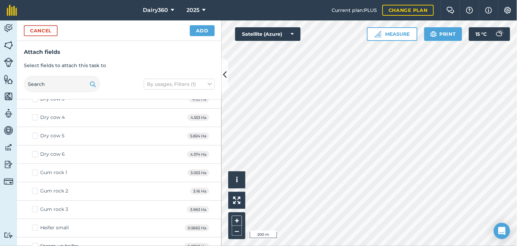
scroll to position [1312, 0]
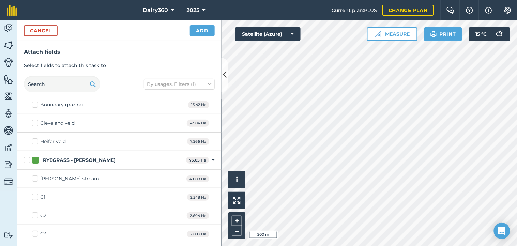
click at [24, 161] on label "RYEGRASS - [PERSON_NAME]" at bounding box center [103, 160] width 159 height 7
click at [24, 161] on input "RYEGRASS - [PERSON_NAME]" at bounding box center [26, 159] width 4 height 4
checkbox input "true"
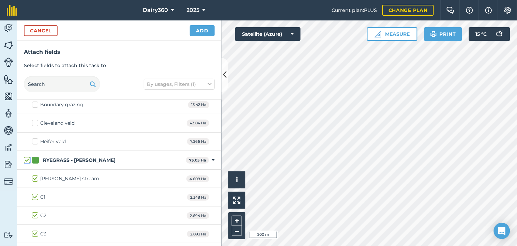
checkbox input "true"
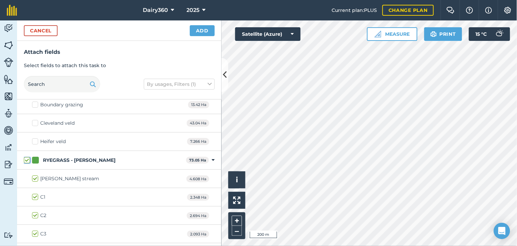
checkbox input "true"
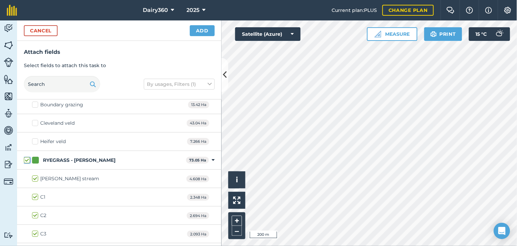
checkbox input "true"
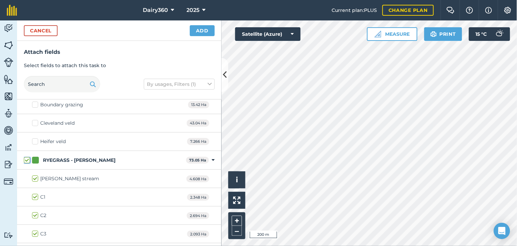
checkbox input "true"
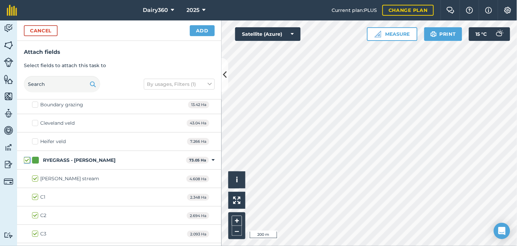
checkbox input "true"
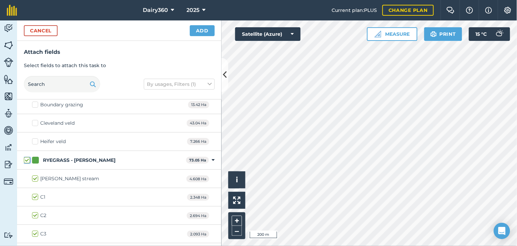
checkbox input "true"
click at [204, 29] on button "Add" at bounding box center [202, 30] width 25 height 11
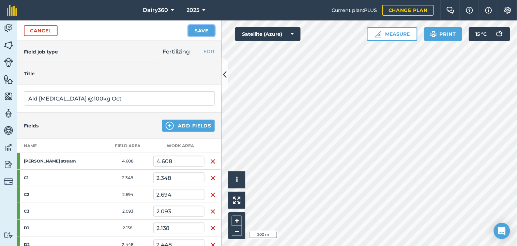
click at [204, 29] on button "Save" at bounding box center [201, 30] width 26 height 11
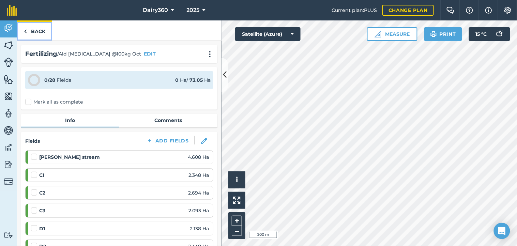
click at [24, 32] on img at bounding box center [25, 31] width 3 height 8
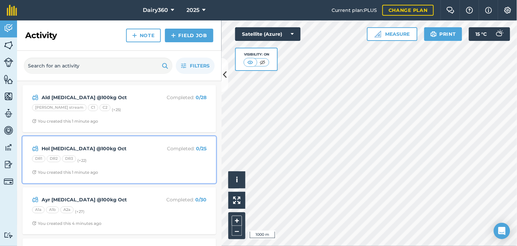
click at [47, 150] on strong "Hol [MEDICAL_DATA] @100kg Oct" at bounding box center [96, 148] width 108 height 7
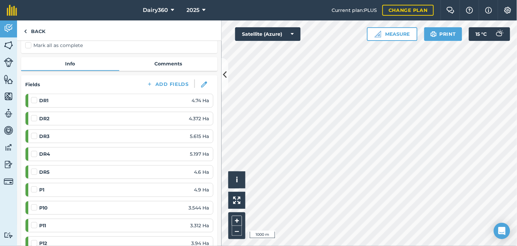
scroll to position [101, 0]
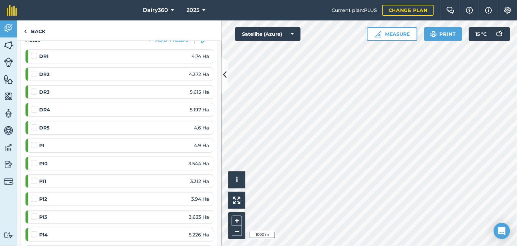
click at [34, 142] on label at bounding box center [35, 142] width 8 height 0
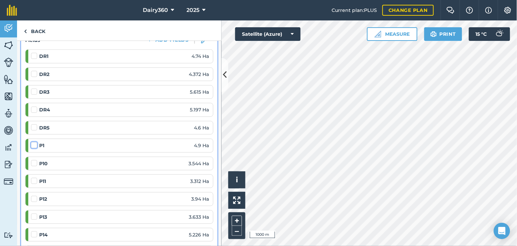
click at [34, 145] on input "checkbox" at bounding box center [33, 144] width 4 height 4
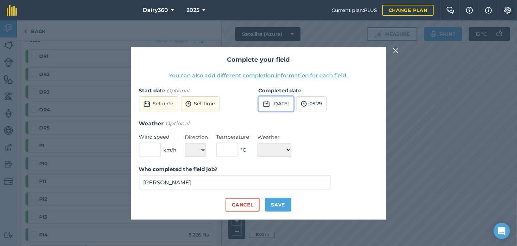
click at [286, 104] on button "[DATE]" at bounding box center [276, 103] width 35 height 15
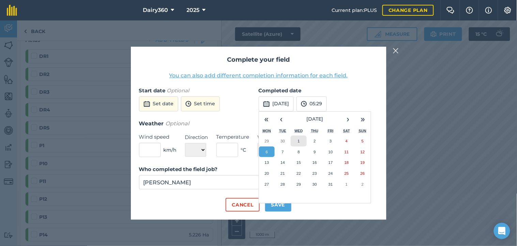
click at [297, 141] on abbr "1" at bounding box center [298, 141] width 2 height 4
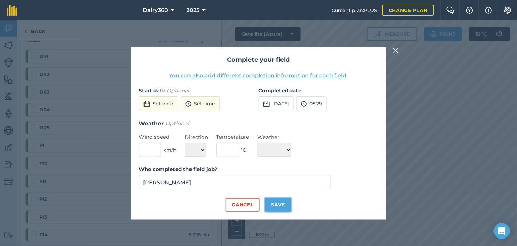
click at [278, 201] on button "Save" at bounding box center [278, 205] width 26 height 14
checkbox input "true"
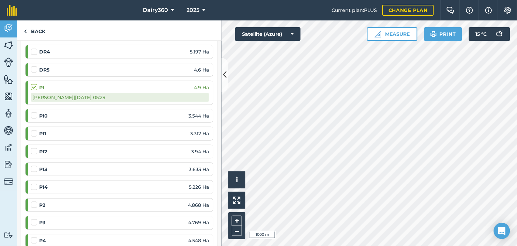
scroll to position [202, 0]
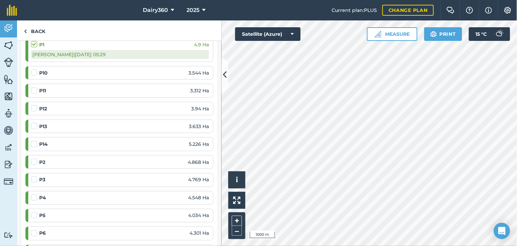
click at [33, 158] on label at bounding box center [35, 158] width 8 height 0
click at [33, 161] on input "checkbox" at bounding box center [33, 160] width 4 height 4
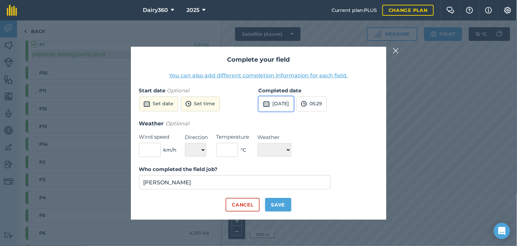
click at [285, 105] on button "[DATE]" at bounding box center [276, 103] width 35 height 15
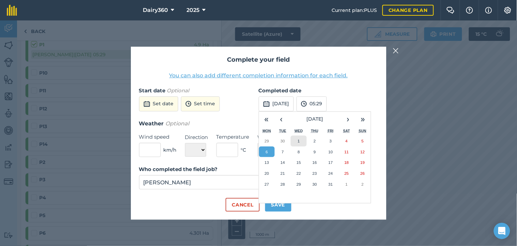
click at [297, 141] on button "1" at bounding box center [299, 141] width 16 height 11
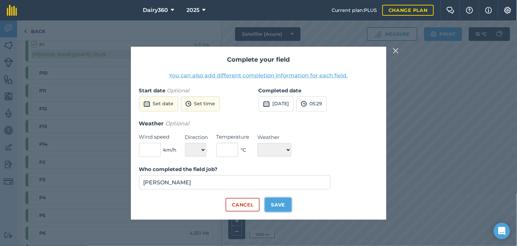
click at [276, 204] on button "Save" at bounding box center [278, 205] width 26 height 14
checkbox input "true"
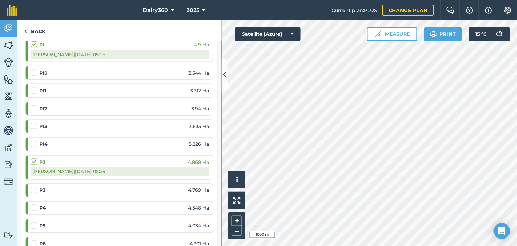
click at [35, 187] on label at bounding box center [35, 187] width 8 height 0
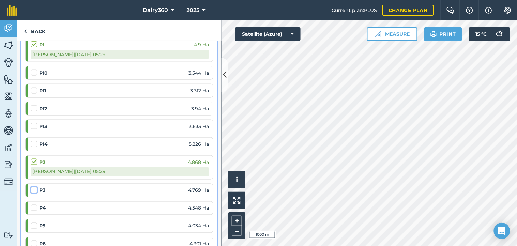
click at [35, 187] on input "checkbox" at bounding box center [33, 189] width 4 height 4
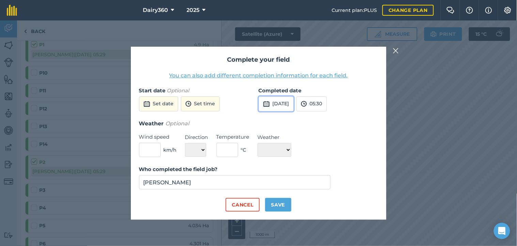
click at [294, 100] on button "[DATE]" at bounding box center [276, 103] width 35 height 15
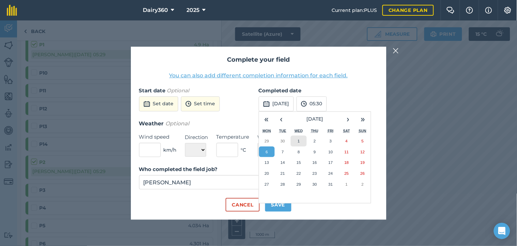
click at [299, 140] on abbr "1" at bounding box center [298, 141] width 2 height 4
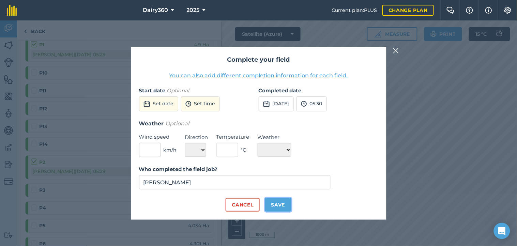
click at [278, 207] on button "Save" at bounding box center [278, 205] width 26 height 14
checkbox input "true"
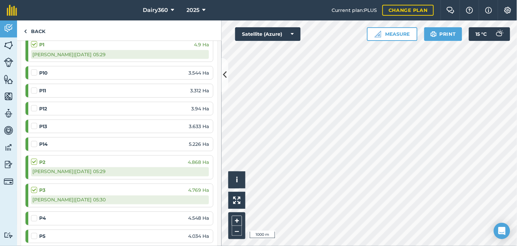
click at [33, 215] on label at bounding box center [35, 215] width 8 height 0
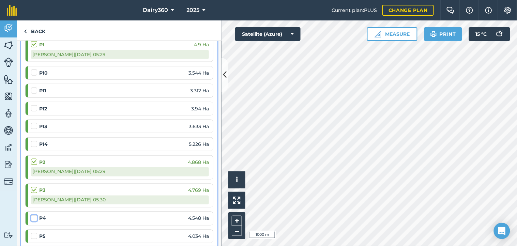
click at [33, 217] on input "checkbox" at bounding box center [33, 217] width 4 height 4
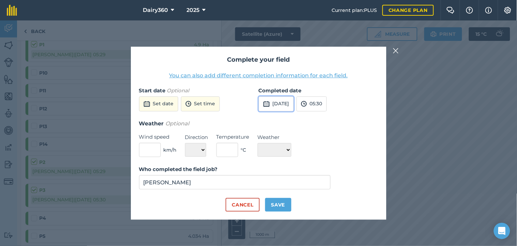
click at [286, 103] on button "[DATE]" at bounding box center [276, 103] width 35 height 15
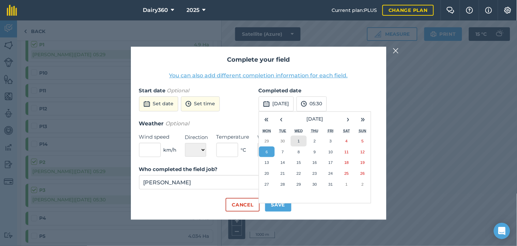
click at [297, 142] on button "1" at bounding box center [299, 141] width 16 height 11
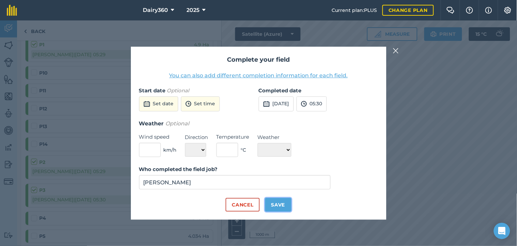
click at [276, 204] on button "Save" at bounding box center [278, 205] width 26 height 14
checkbox input "true"
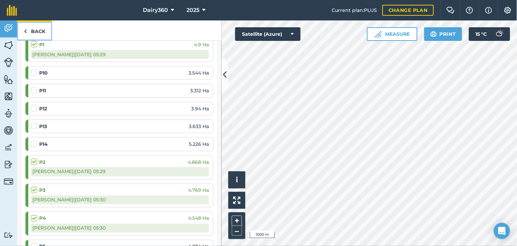
click at [33, 30] on link "Back" at bounding box center [34, 30] width 35 height 20
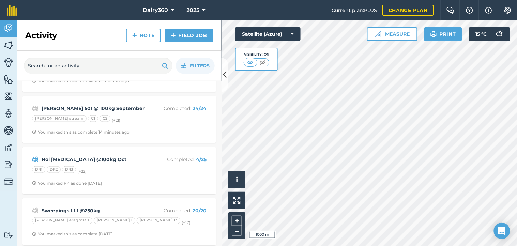
scroll to position [202, 0]
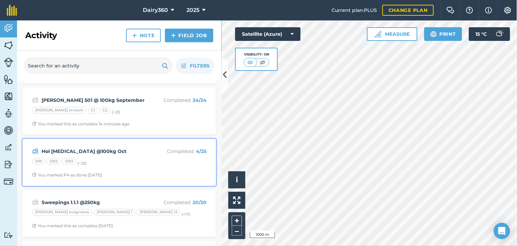
click at [99, 149] on strong "Hol [MEDICAL_DATA] @100kg Oct" at bounding box center [96, 150] width 108 height 7
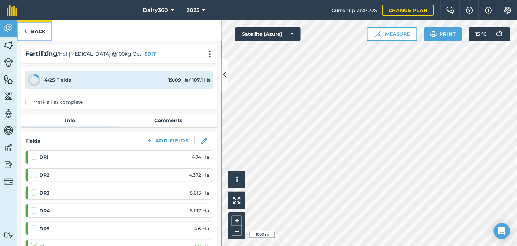
click at [36, 31] on link "Back" at bounding box center [34, 30] width 35 height 20
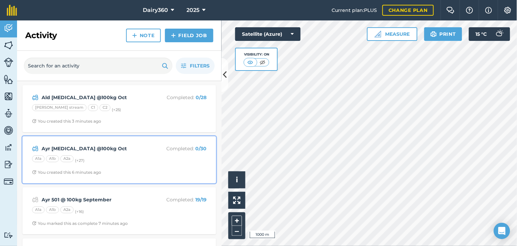
click at [57, 149] on strong "Ayr [MEDICAL_DATA] @100kg Oct" at bounding box center [96, 148] width 108 height 7
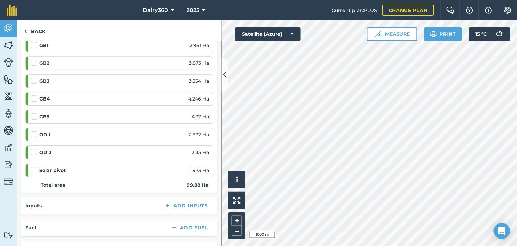
scroll to position [404, 0]
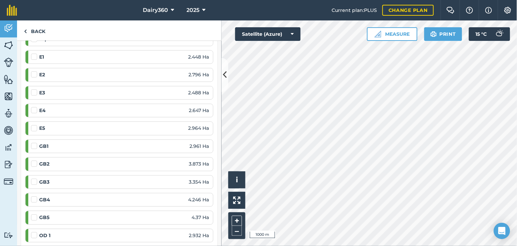
click at [33, 142] on label at bounding box center [35, 142] width 8 height 0
click at [33, 147] on input "checkbox" at bounding box center [33, 144] width 4 height 4
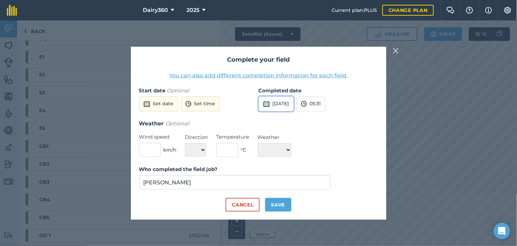
click at [283, 101] on button "[DATE]" at bounding box center [276, 103] width 35 height 15
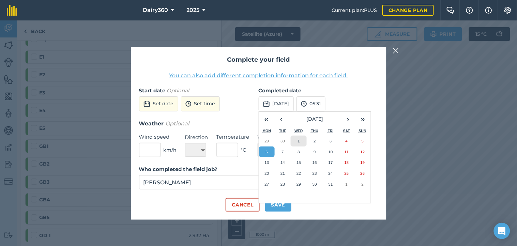
click at [299, 143] on button "1" at bounding box center [299, 141] width 16 height 11
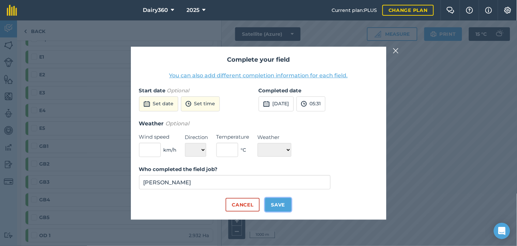
click at [281, 206] on button "Save" at bounding box center [278, 205] width 26 height 14
checkbox input "true"
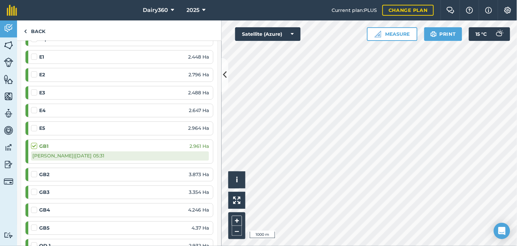
click at [31, 171] on label at bounding box center [35, 171] width 8 height 0
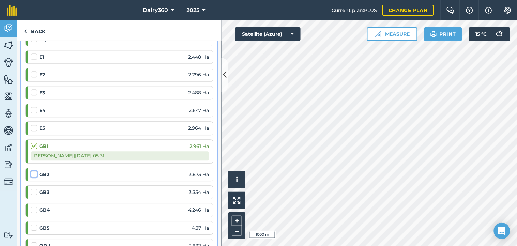
click at [31, 175] on input "checkbox" at bounding box center [33, 173] width 4 height 4
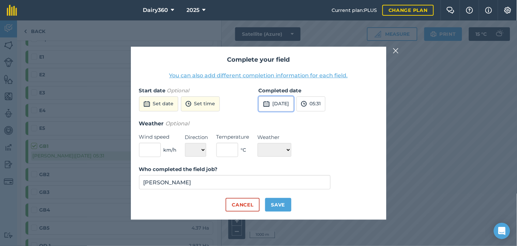
click at [286, 100] on button "[DATE]" at bounding box center [276, 103] width 35 height 15
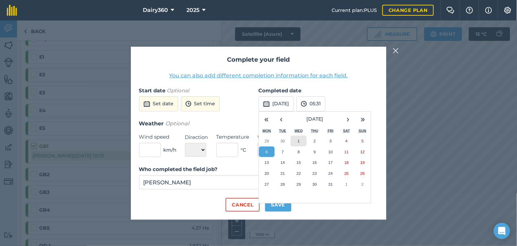
click at [295, 140] on button "1" at bounding box center [299, 141] width 16 height 11
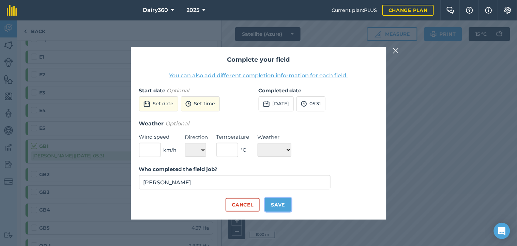
click at [280, 202] on button "Save" at bounding box center [278, 205] width 26 height 14
checkbox input "true"
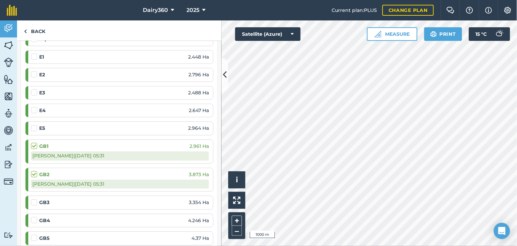
click at [29, 202] on li "GB3 3.354 Ha" at bounding box center [119, 203] width 188 height 14
click at [32, 199] on label at bounding box center [35, 199] width 8 height 0
click at [32, 202] on input "checkbox" at bounding box center [33, 201] width 4 height 4
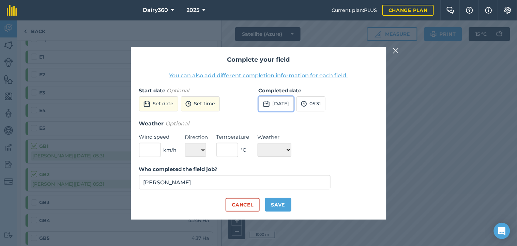
click at [284, 104] on button "[DATE]" at bounding box center [276, 103] width 35 height 15
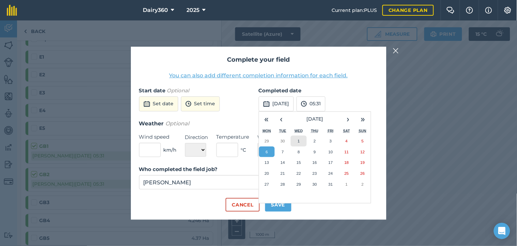
click at [296, 141] on button "1" at bounding box center [299, 141] width 16 height 11
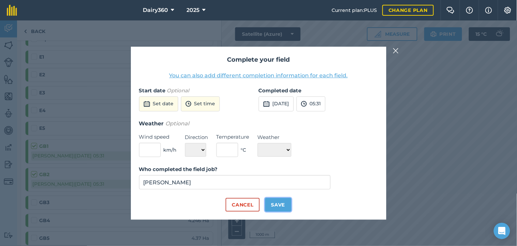
click at [271, 209] on button "Save" at bounding box center [278, 205] width 26 height 14
checkbox input "true"
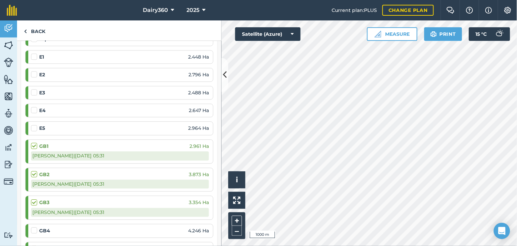
scroll to position [454, 0]
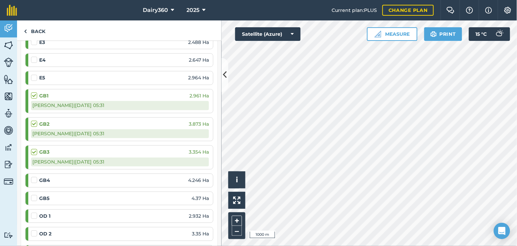
click at [31, 176] on label at bounding box center [35, 176] width 8 height 0
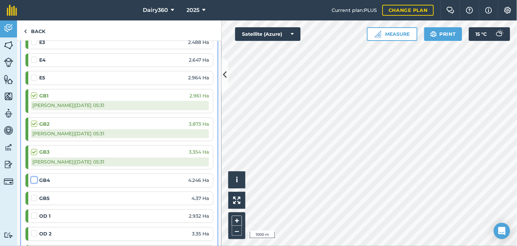
click at [31, 181] on input "checkbox" at bounding box center [33, 178] width 4 height 4
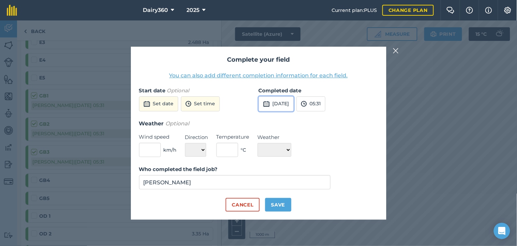
click at [286, 105] on button "[DATE]" at bounding box center [276, 103] width 35 height 15
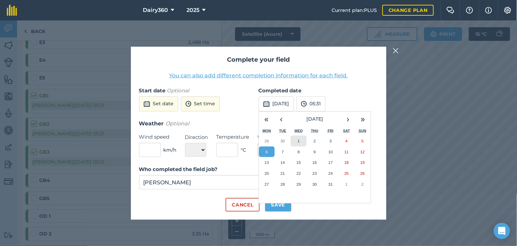
click at [297, 138] on button "1" at bounding box center [299, 141] width 16 height 11
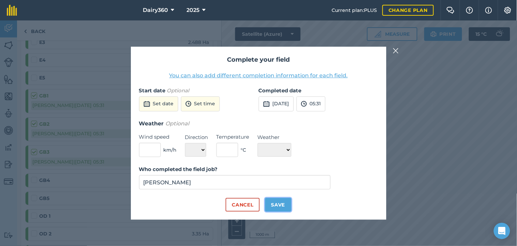
click at [277, 204] on button "Save" at bounding box center [278, 205] width 26 height 14
checkbox input "true"
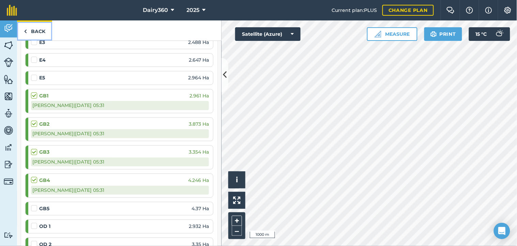
click at [33, 30] on link "Back" at bounding box center [34, 30] width 35 height 20
